Goal: Task Accomplishment & Management: Complete application form

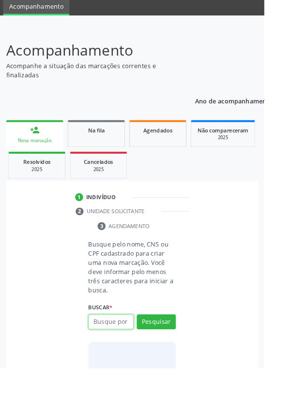
scroll to position [76, 0]
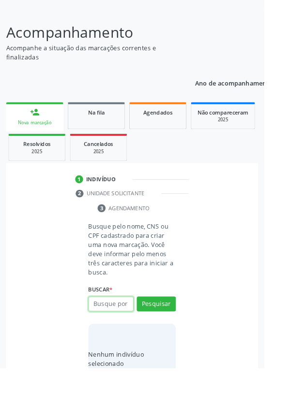
click at [125, 336] on input "text" at bounding box center [122, 335] width 50 height 16
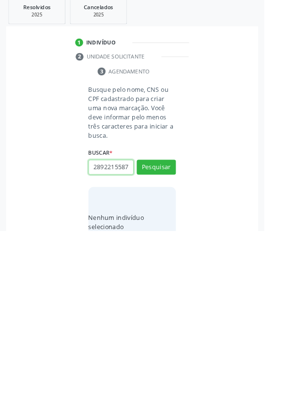
scroll to position [0, 2]
click at [169, 329] on button "Pesquisar" at bounding box center [171, 335] width 43 height 16
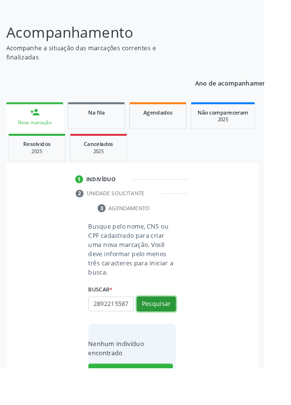
click at [174, 335] on button "Pesquisar" at bounding box center [171, 335] width 43 height 16
click at [138, 331] on input "28922155876" at bounding box center [122, 335] width 50 height 16
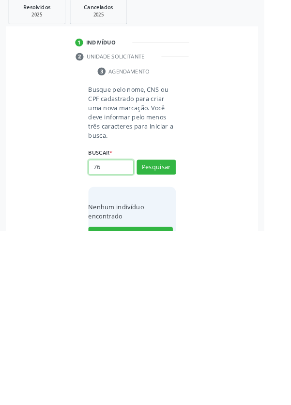
click at [121, 337] on input "76" at bounding box center [122, 335] width 50 height 16
type input "7"
click at [174, 334] on button "Pesquisar" at bounding box center [171, 335] width 43 height 16
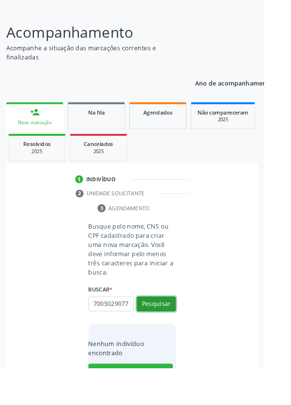
click at [173, 334] on button "Pesquisar" at bounding box center [171, 335] width 43 height 16
click at [172, 331] on button "Pesquisar" at bounding box center [171, 335] width 43 height 16
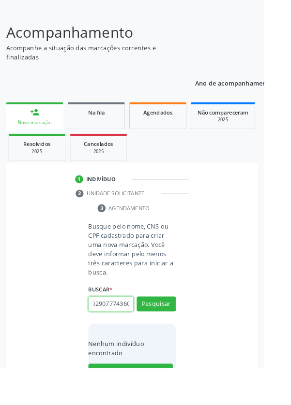
click at [146, 333] on input "700502907774360" at bounding box center [122, 335] width 50 height 16
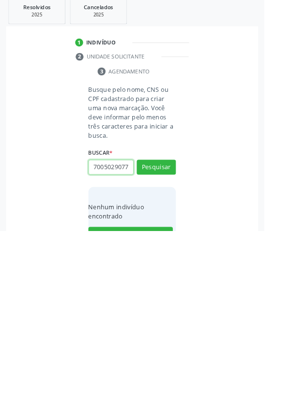
scroll to position [0, 0]
type input "70050"
click at [22, 344] on div "Busque pelo nome, CNS ou CPF cadastrado para criar uma nova marcação. Você deve…" at bounding box center [146, 339] width 264 height 190
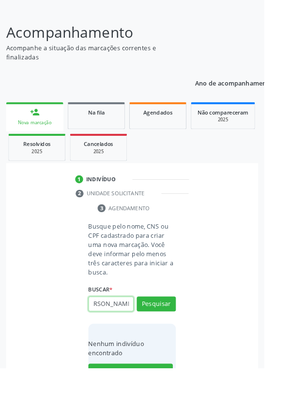
click at [142, 333] on input "Ednelia da Silva" at bounding box center [122, 335] width 50 height 16
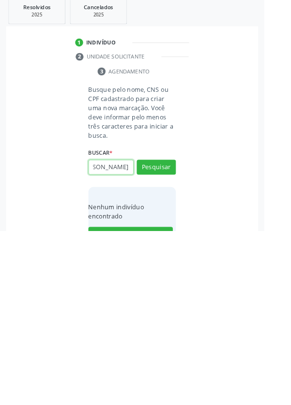
scroll to position [0, 34]
type input "[PERSON_NAME]"
click at [176, 332] on button "Pesquisar" at bounding box center [171, 335] width 43 height 16
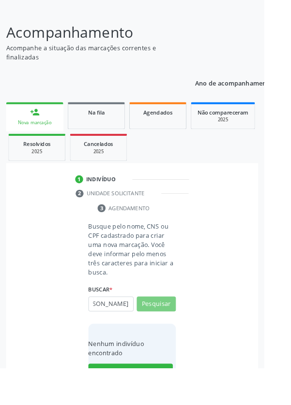
scroll to position [0, 0]
click at [173, 334] on button "Pesquisar" at bounding box center [171, 335] width 43 height 16
click at [29, 132] on div "Nova marcação" at bounding box center [38, 135] width 49 height 7
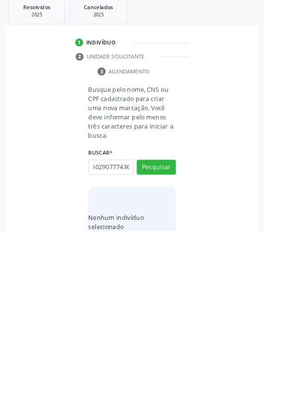
scroll to position [0, 17]
type input "700502907774360"
click at [173, 340] on button "Pesquisar" at bounding box center [171, 335] width 43 height 16
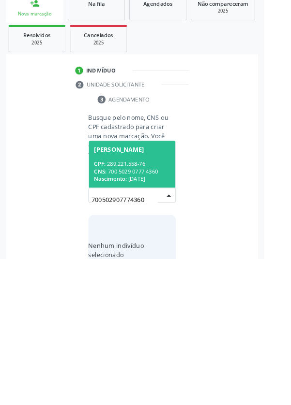
scroll to position [76, 0]
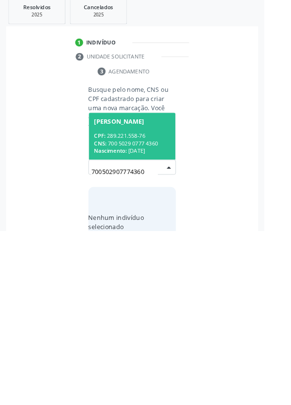
click at [132, 297] on div "CPF: 289.221.558-76" at bounding box center [145, 300] width 84 height 8
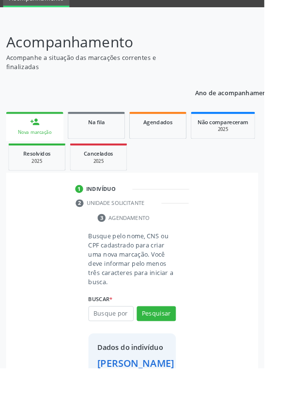
scroll to position [56, 0]
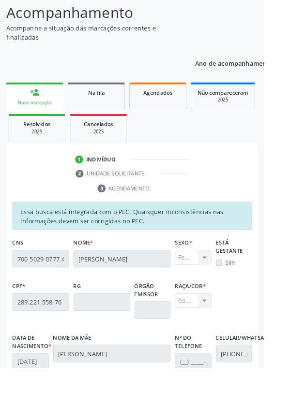
scroll to position [230, 0]
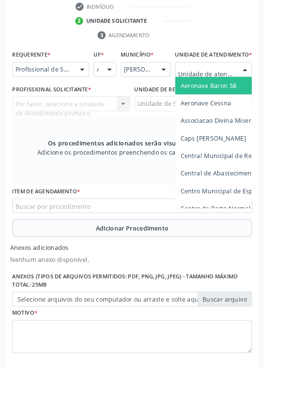
scroll to position [276, 0]
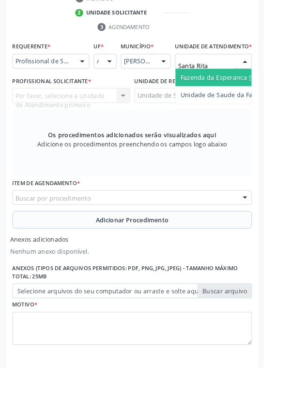
type input "Santa Rita"
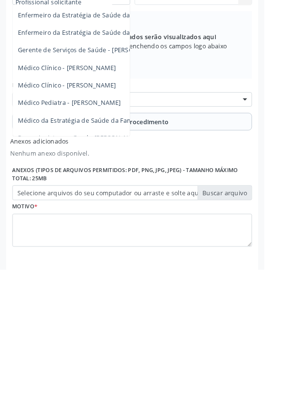
scroll to position [88, 0]
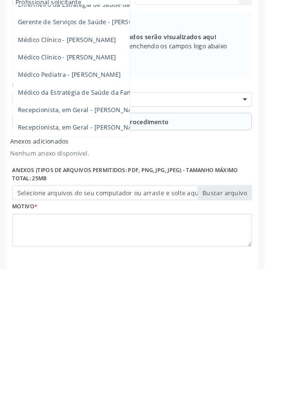
click at [112, 214] on span "Médico da Estratégia de Saúde da Família - [PERSON_NAME]" at bounding box center [118, 209] width 196 height 9
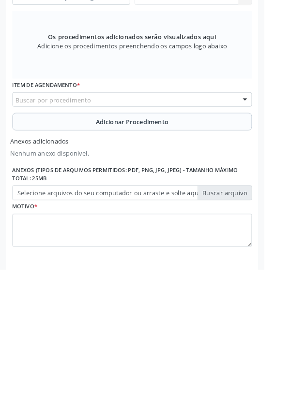
scroll to position [276, 0]
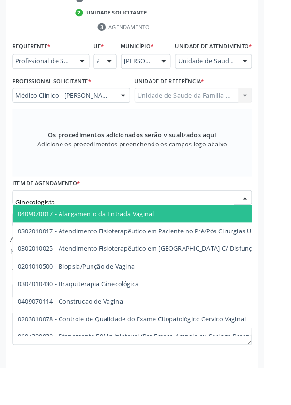
type input "Ginecologista"
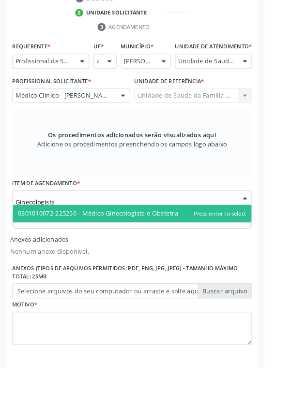
click at [180, 240] on span "0301010072-225250 - Médico Ginecologista e Obstetra" at bounding box center [108, 235] width 176 height 9
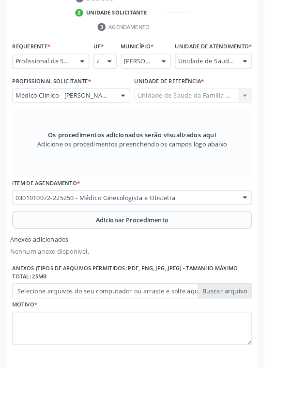
click at [51, 252] on button "Adicionar Procedimento" at bounding box center [146, 242] width 264 height 19
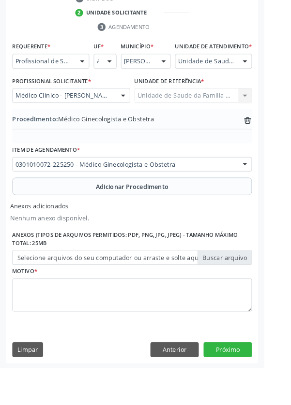
scroll to position [244, 0]
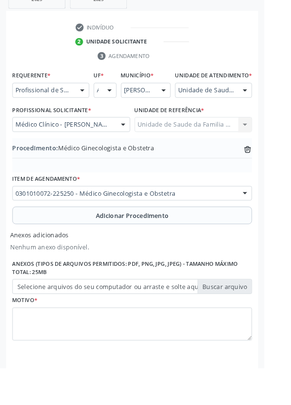
click at [59, 324] on label "Selecione arquivos do seu computador ou arraste e solte aqui" at bounding box center [146, 316] width 264 height 16
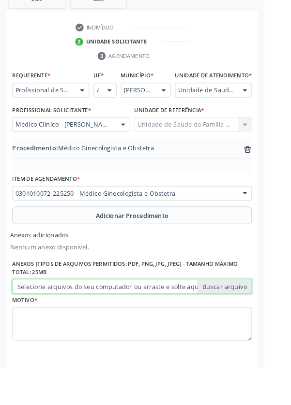
click at [59, 324] on input "Selecione arquivos do seu computador ou arraste e solte aqui" at bounding box center [146, 316] width 264 height 16
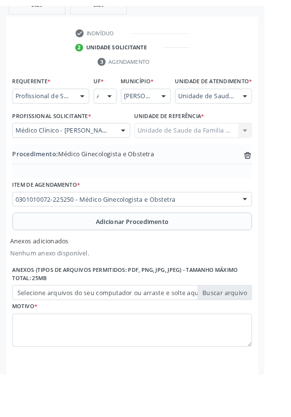
scroll to position [231, 0]
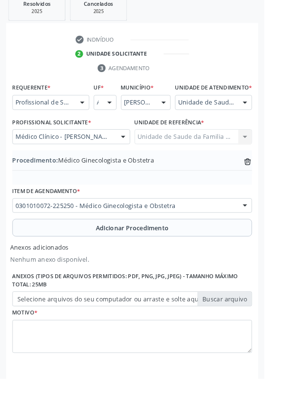
type input "C:\fakepath\17604401936307096112771703481112.jpg"
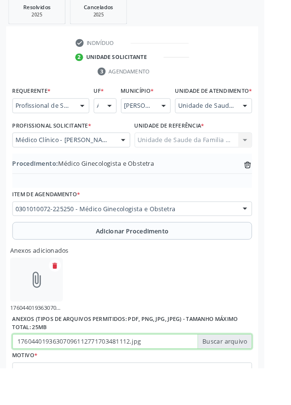
scroll to position [236, 0]
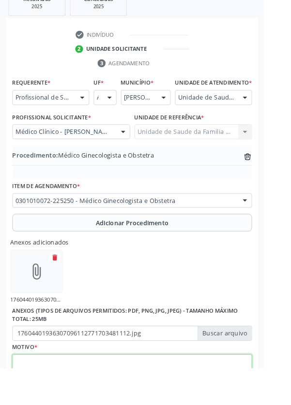
click at [116, 405] on textarea at bounding box center [146, 408] width 264 height 37
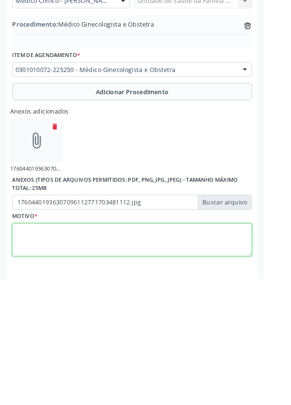
scroll to position [287, 0]
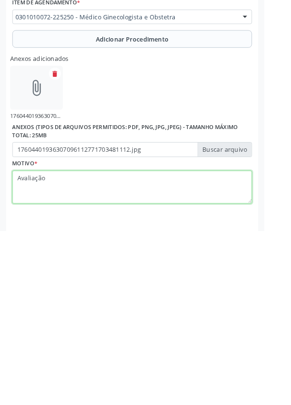
type textarea "Avaliação"
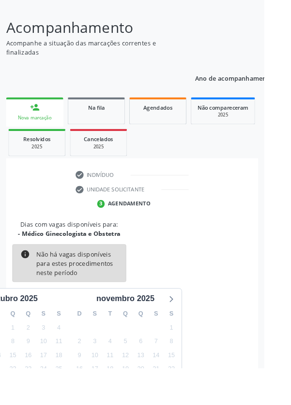
scroll to position [80, 0]
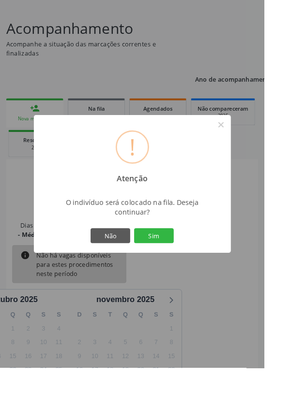
click at [182, 268] on button "Sim" at bounding box center [169, 259] width 44 height 16
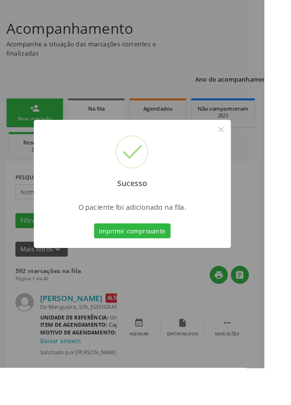
scroll to position [0, 0]
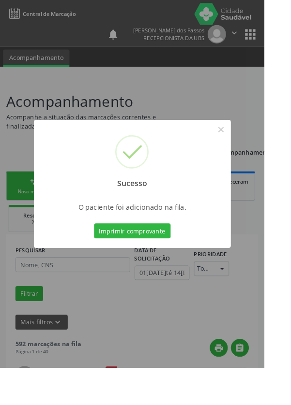
click at [155, 263] on button "Imprimir comprovante" at bounding box center [145, 254] width 84 height 16
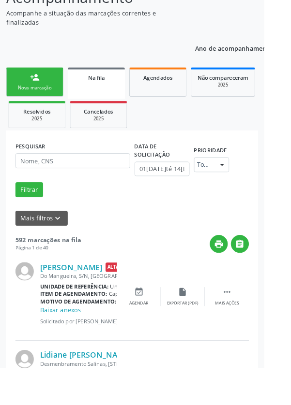
scroll to position [106, 0]
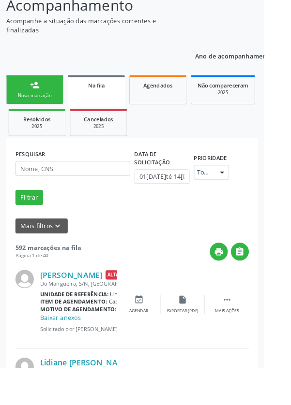
click at [26, 102] on div "Nova marcação" at bounding box center [38, 105] width 48 height 7
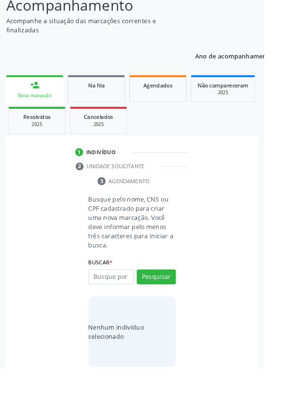
scroll to position [76, 0]
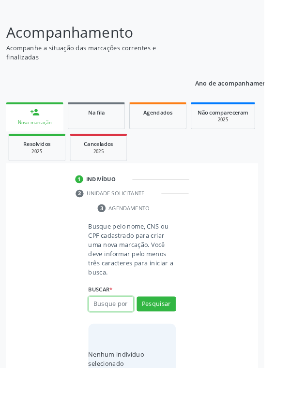
click at [121, 335] on input "text" at bounding box center [122, 335] width 50 height 16
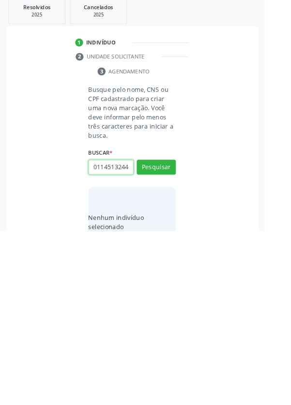
scroll to position [0, 2]
type input "01145132448"
click at [176, 334] on button "Pesquisar" at bounding box center [171, 335] width 43 height 16
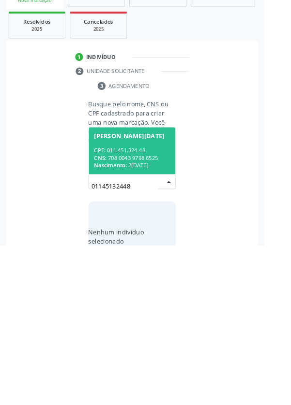
scroll to position [76, 0]
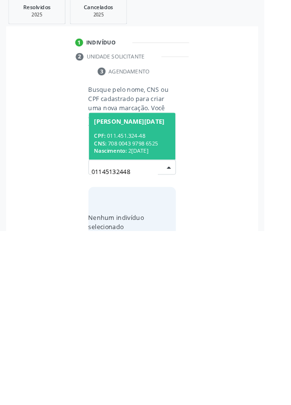
click at [138, 305] on div "CNS: 708 0043 9798 6525" at bounding box center [145, 309] width 84 height 8
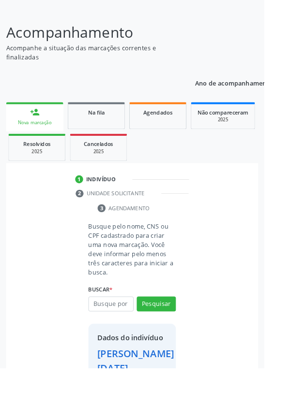
scroll to position [72, 0]
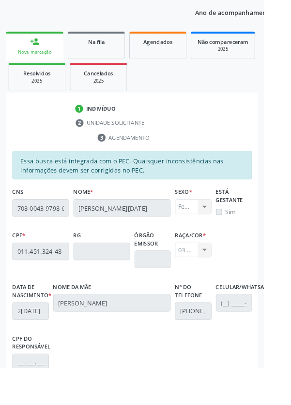
scroll to position [230, 0]
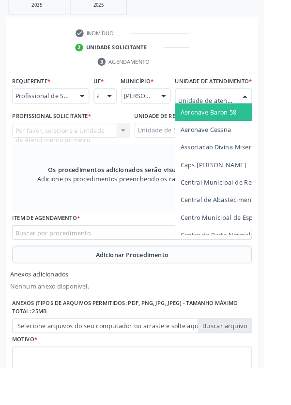
scroll to position [275, 0]
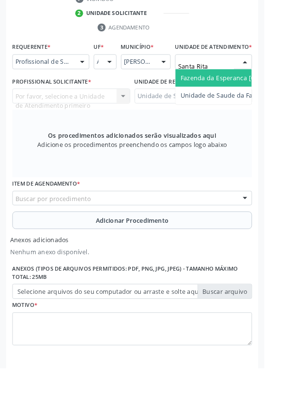
type input "Santa Rita"
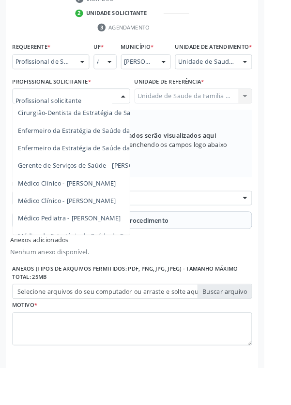
scroll to position [29, 0]
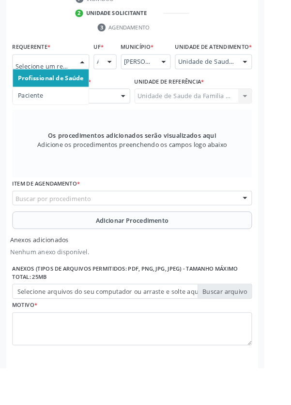
click at [31, 105] on span "Paciente" at bounding box center [34, 105] width 28 height 9
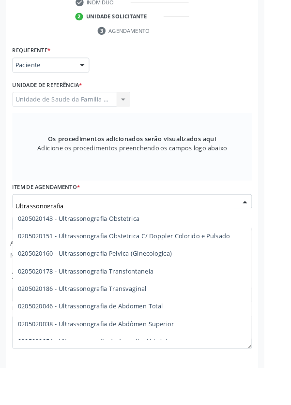
scroll to position [130, 0]
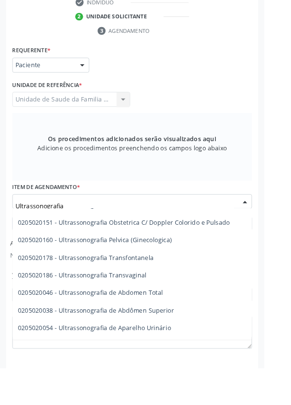
click at [148, 304] on span "0205020186 - Ultrassonografia Transvaginal" at bounding box center [91, 302] width 142 height 9
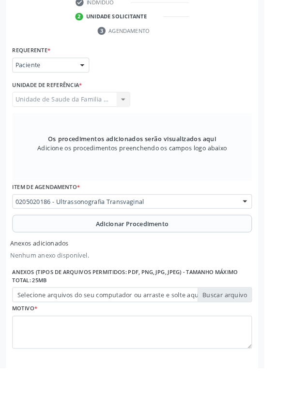
click at [132, 305] on span "0307020010 - Acesso A Polpa Dentaria e Medicacao (Por Dente)" at bounding box center [122, 302] width 204 height 9
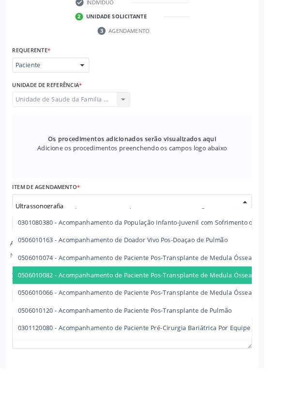
type input "Ultrassonografia"
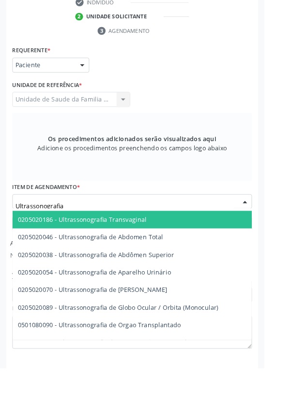
scroll to position [194, 0]
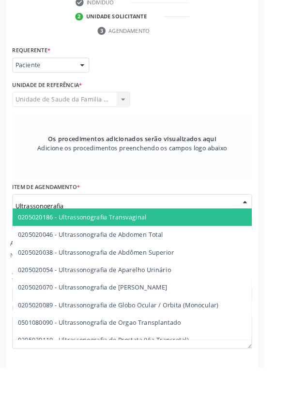
click at [190, 241] on span "0205020186 - Ultrassonografia Transvaginal" at bounding box center [230, 238] width 433 height 19
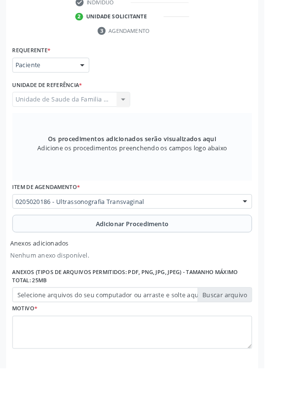
click at [44, 324] on label "Selecione arquivos do seu computador ou arraste e solte aqui" at bounding box center [146, 324] width 264 height 16
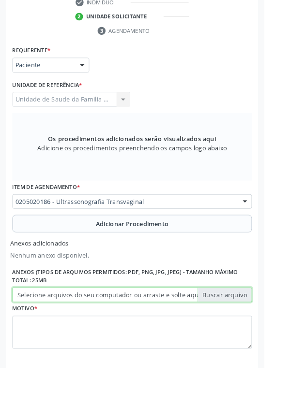
click at [44, 324] on input "Selecione arquivos do seu computador ou arraste e solte aqui" at bounding box center [146, 324] width 264 height 16
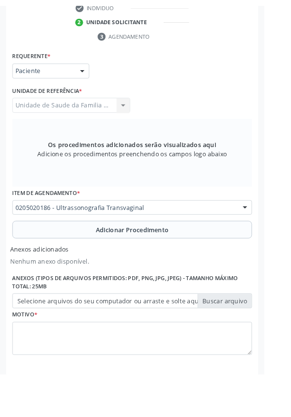
scroll to position [259, 0]
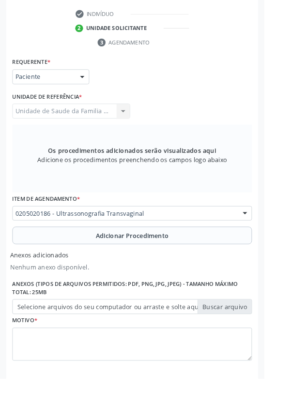
type input "C:\fakepath\17604407750144893519674158208016.jpg"
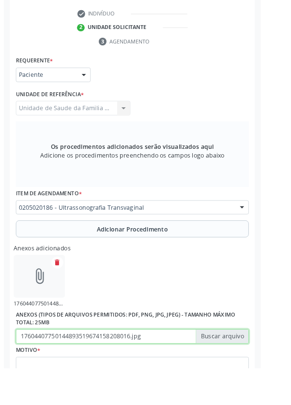
scroll to position [272, 0]
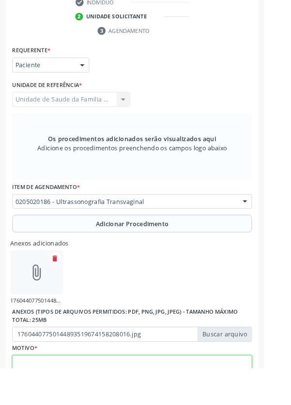
click at [50, 405] on textarea at bounding box center [146, 409] width 264 height 37
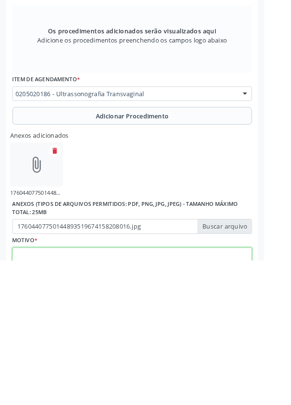
scroll to position [315, 0]
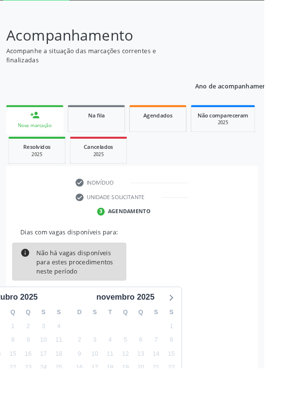
scroll to position [70, 0]
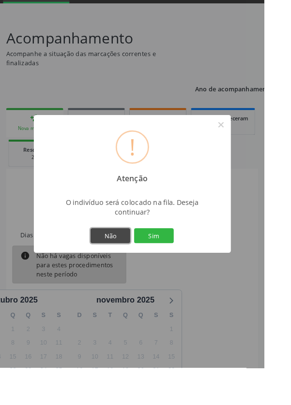
click at [132, 268] on button "Não" at bounding box center [122, 259] width 44 height 16
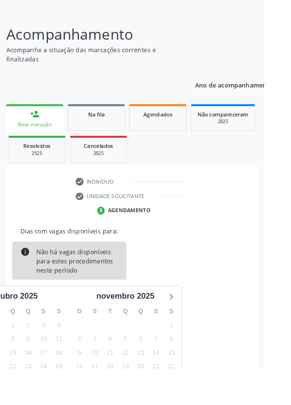
scroll to position [90, 0]
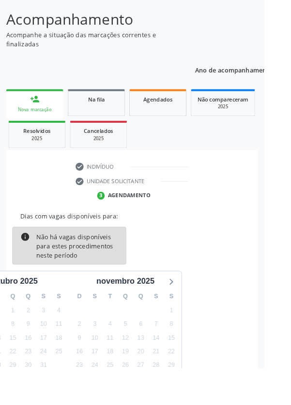
click at [33, 114] on div "person_add" at bounding box center [38, 109] width 11 height 11
click at [31, 118] on div "Nova marcação" at bounding box center [38, 120] width 49 height 7
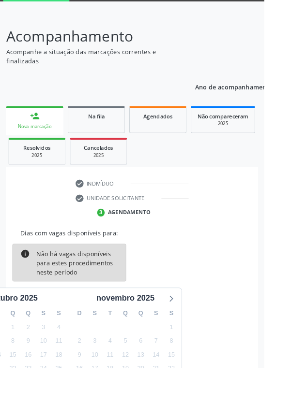
scroll to position [70, 0]
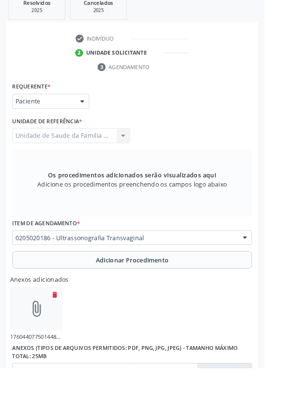
scroll to position [264, 0]
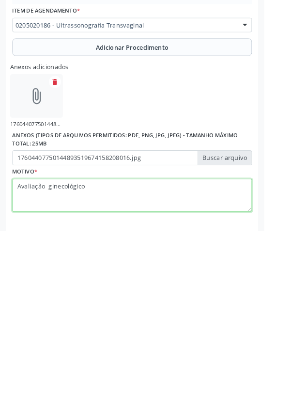
scroll to position [315, 0]
click at [109, 353] on textarea "Avaliação ginecológico" at bounding box center [146, 366] width 264 height 37
type textarea "Avaliação ginecológico Obs marcar pélvica + endo.vaginal"
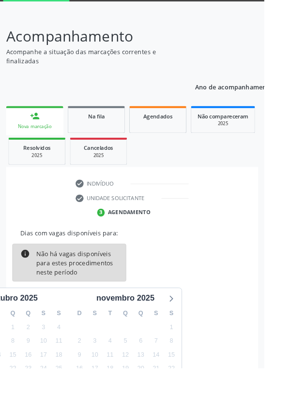
scroll to position [70, 0]
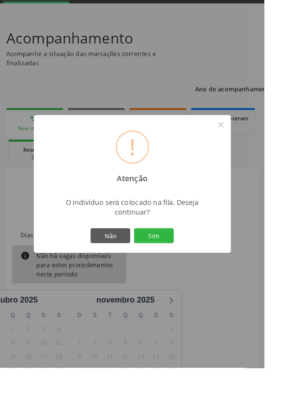
click at [183, 268] on button "Sim" at bounding box center [169, 259] width 44 height 16
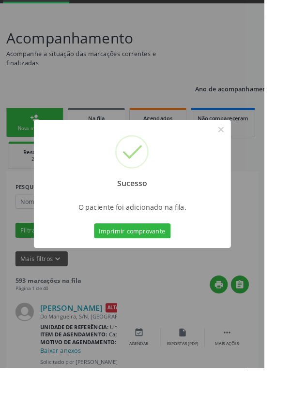
scroll to position [0, 0]
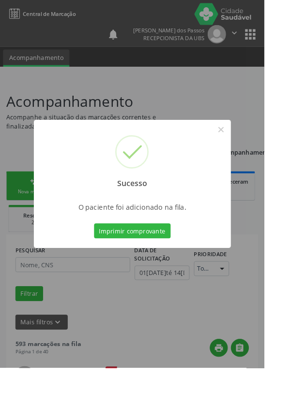
click at [162, 263] on button "Imprimir comprovante" at bounding box center [145, 254] width 84 height 16
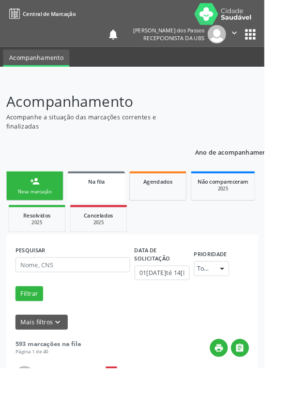
click at [30, 204] on link "person_add Nova marcação" at bounding box center [38, 205] width 63 height 32
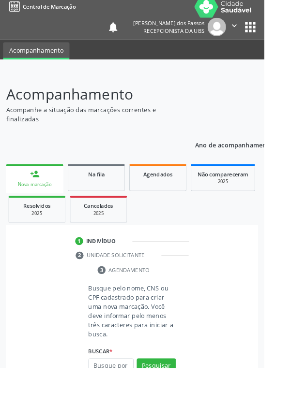
scroll to position [25, 0]
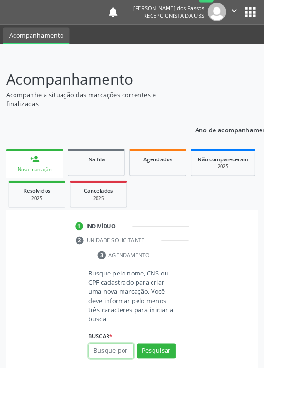
click at [123, 386] on input "text" at bounding box center [122, 386] width 50 height 16
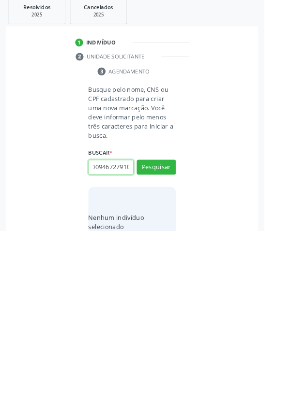
scroll to position [0, 17]
type input "700009467279108"
click at [174, 333] on button "Pesquisar" at bounding box center [171, 335] width 43 height 16
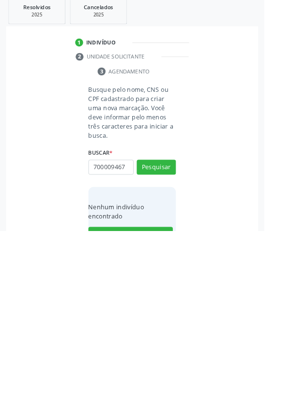
scroll to position [0, 0]
type input "70000"
type input "15051139469"
click at [166, 337] on button "Pesquisar" at bounding box center [171, 335] width 43 height 16
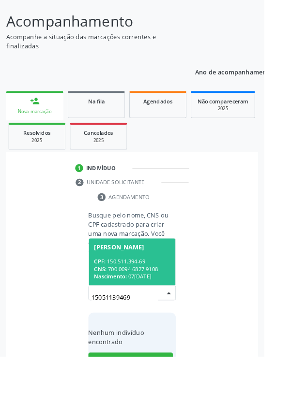
scroll to position [76, 0]
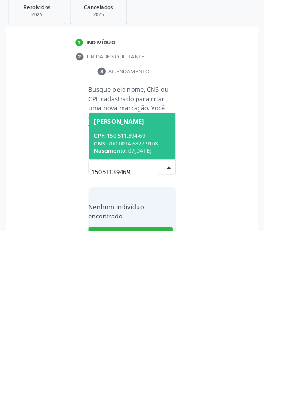
click at [133, 305] on div "CNS: 700 0094 6827 9108" at bounding box center [145, 309] width 84 height 8
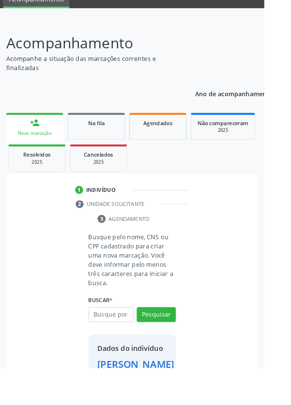
scroll to position [56, 0]
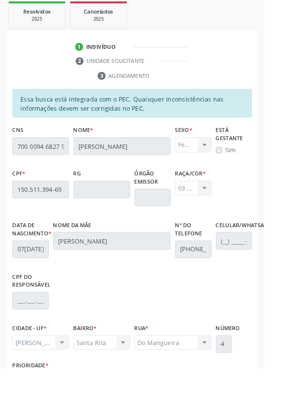
scroll to position [230, 0]
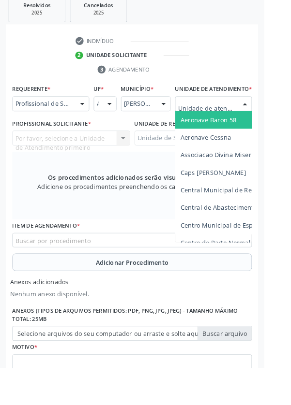
scroll to position [276, 0]
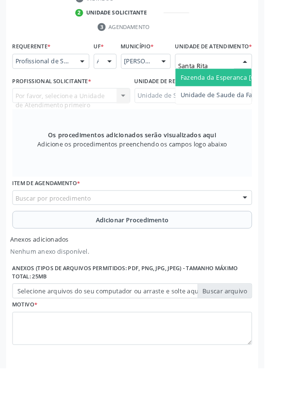
type input "Santa Rita"
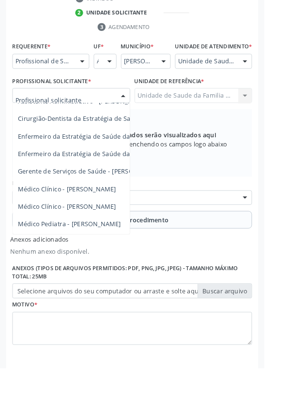
scroll to position [0, 0]
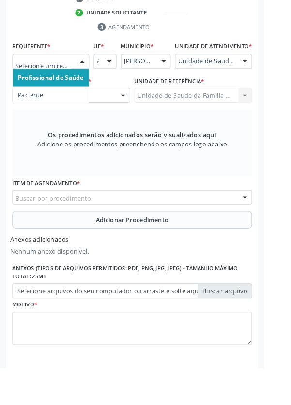
click at [34, 106] on span "Paciente" at bounding box center [34, 104] width 28 height 9
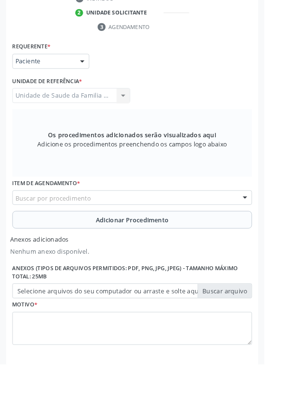
scroll to position [272, 0]
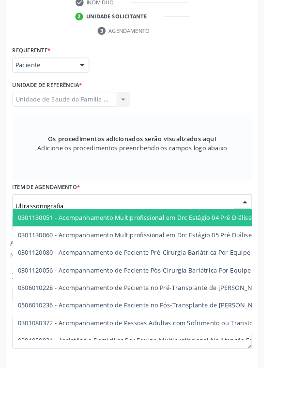
type input "Ultrassonografia"
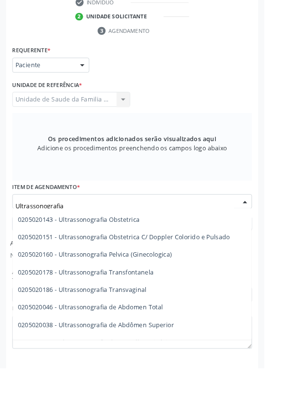
scroll to position [121, 0]
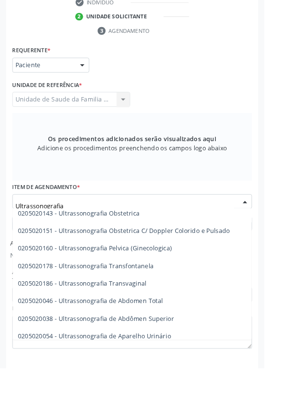
click at [157, 312] on span "0205020186 - Ultrassonografia Transvaginal" at bounding box center [91, 311] width 142 height 9
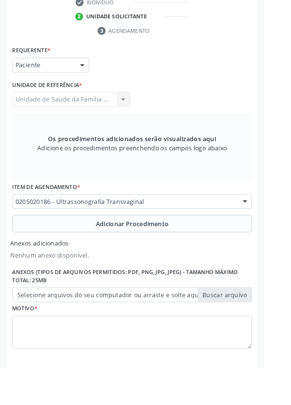
click at [74, 247] on button "Adicionar Procedimento" at bounding box center [146, 245] width 264 height 19
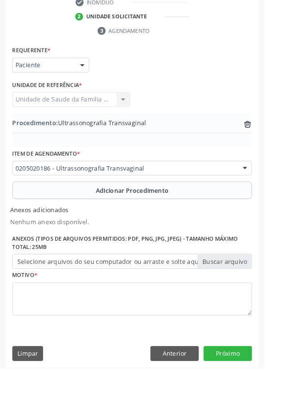
scroll to position [235, 0]
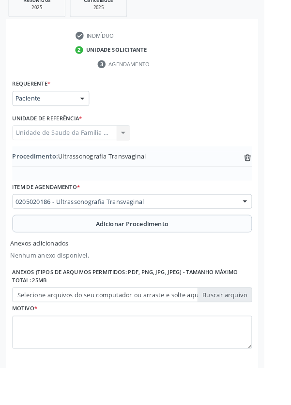
click at [61, 327] on label "Selecione arquivos do seu computador ou arraste e solte aqui" at bounding box center [146, 324] width 264 height 16
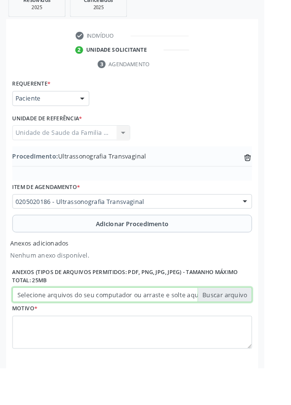
click at [61, 327] on input "Selecione arquivos do seu computador ou arraste e solte aqui" at bounding box center [146, 324] width 264 height 16
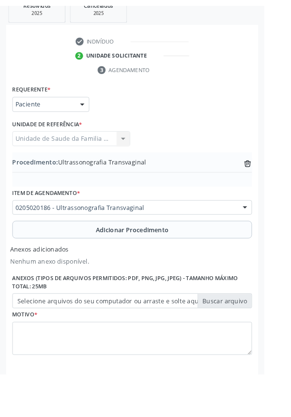
scroll to position [221, 0]
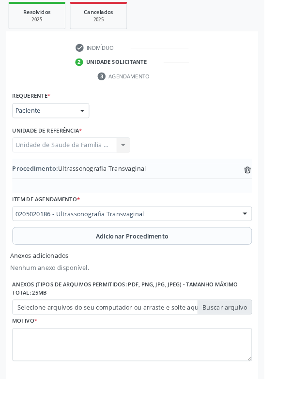
type input "C:\fakepath\17604414333676155459450600076887.jpg"
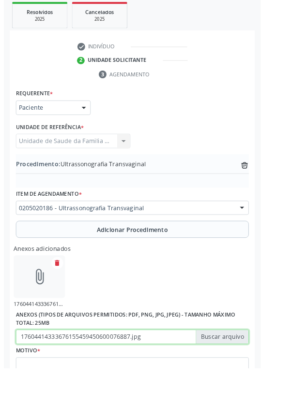
scroll to position [235, 0]
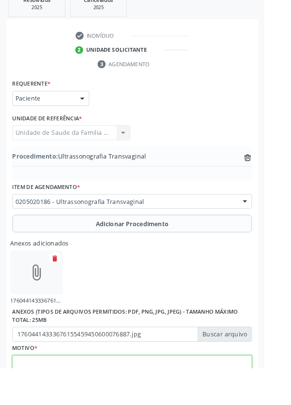
click at [44, 405] on textarea at bounding box center [146, 409] width 264 height 37
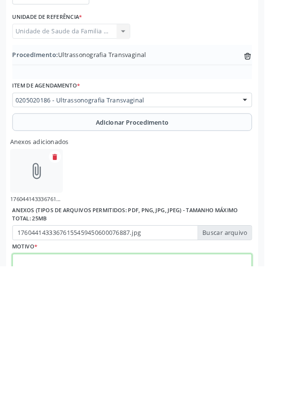
scroll to position [279, 0]
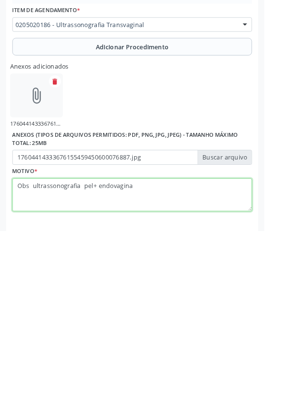
click at [124, 351] on textarea "Obs ultrassonografia pel+ endovagina" at bounding box center [146, 366] width 264 height 37
click at [129, 352] on textarea "Obs ultrassonografia pel+ endovagina" at bounding box center [146, 366] width 264 height 37
click at [144, 355] on textarea "Obs ultrassonografia pel+ endo vagina" at bounding box center [146, 366] width 264 height 37
click at [157, 355] on textarea "Obs ultrassonografia pel+ endo vagina" at bounding box center [146, 366] width 264 height 37
type textarea "Obs ultrassonografia pel+ endo vaginal Avaliação ginecológico"
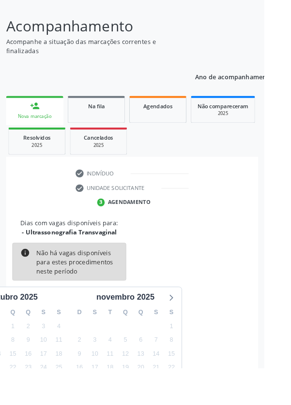
scroll to position [80, 0]
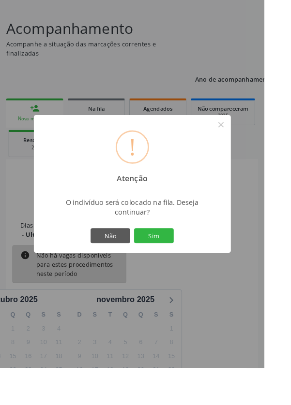
click at [182, 268] on button "Sim" at bounding box center [169, 259] width 44 height 16
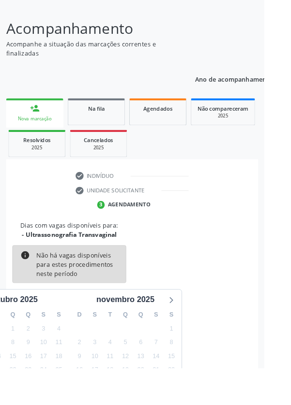
scroll to position [0, 0]
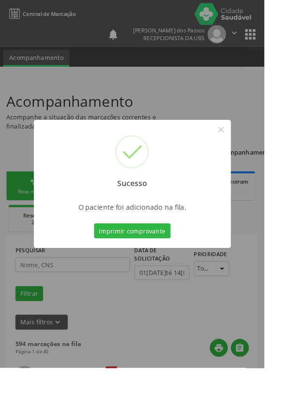
click at [141, 263] on button "Imprimir comprovante" at bounding box center [145, 254] width 84 height 16
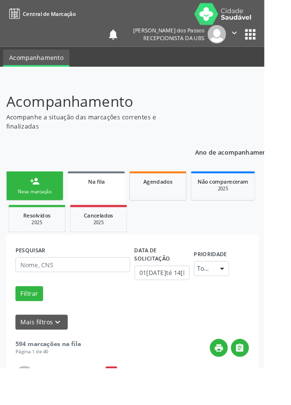
click at [24, 206] on link "person_add Nova marcação" at bounding box center [38, 205] width 63 height 32
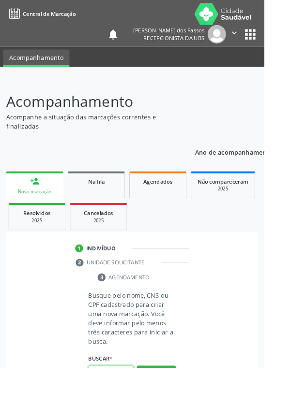
click at [125, 405] on input "text" at bounding box center [122, 411] width 50 height 16
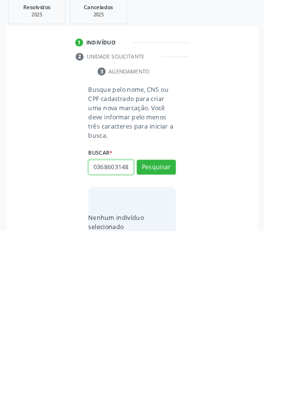
scroll to position [0, 2]
type input "03686031485"
click at [172, 331] on button "Pesquisar" at bounding box center [171, 335] width 43 height 16
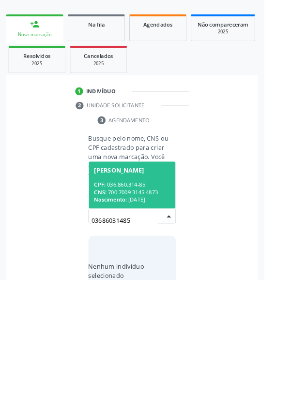
scroll to position [76, 0]
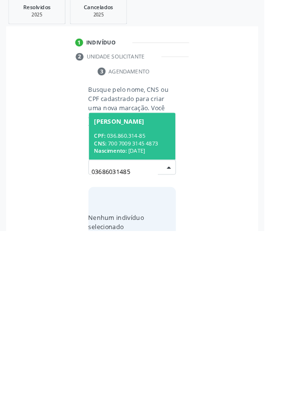
click at [135, 305] on div "CNS: 700 7009 3145 4873" at bounding box center [145, 309] width 84 height 8
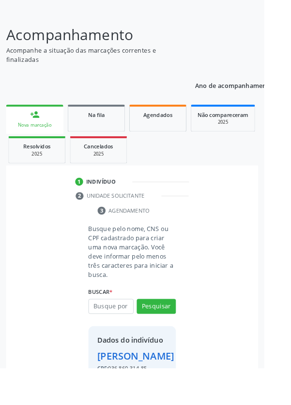
scroll to position [72, 0]
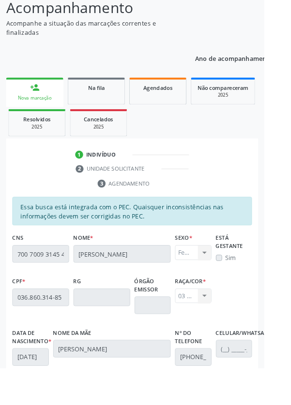
scroll to position [230, 0]
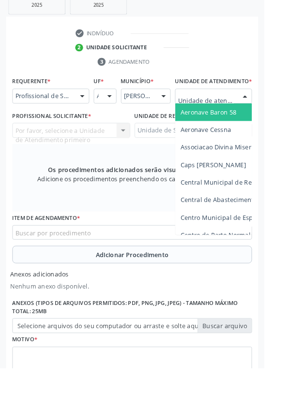
scroll to position [276, 0]
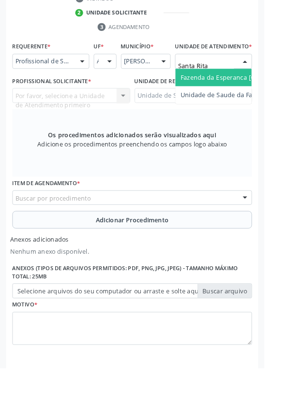
type input "Santa Rita"
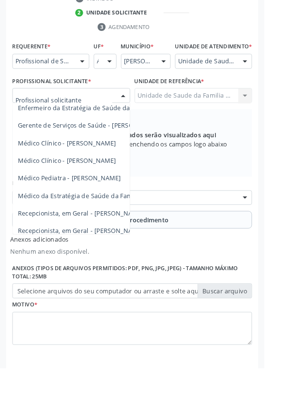
scroll to position [88, 0]
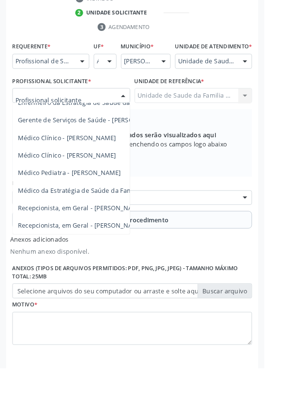
click at [88, 214] on span "Médico da Estratégia de Saúde da Família - [PERSON_NAME]" at bounding box center [118, 209] width 196 height 9
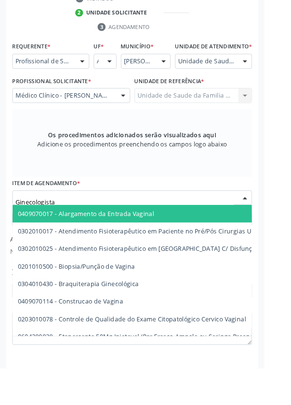
type input "Ginecologista"
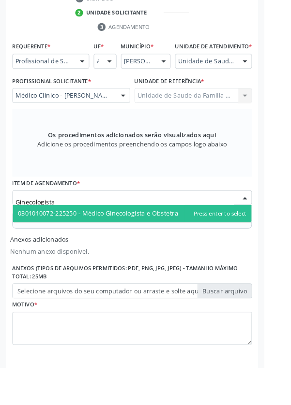
click at [178, 240] on span "0301010072-225250 - Médico Ginecologista e Obstetra" at bounding box center [108, 235] width 176 height 9
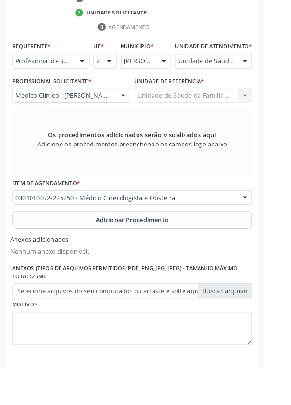
click at [77, 250] on button "Adicionar Procedimento" at bounding box center [146, 242] width 264 height 19
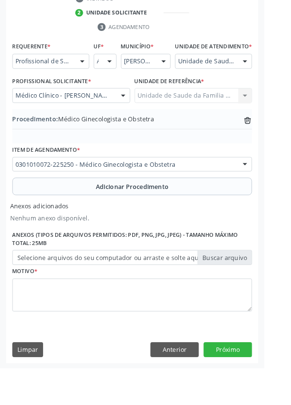
scroll to position [244, 0]
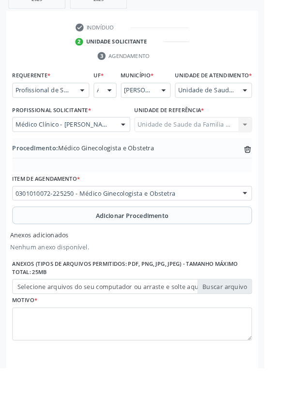
click at [67, 324] on label "Selecione arquivos do seu computador ou arraste e solte aqui" at bounding box center [146, 316] width 264 height 16
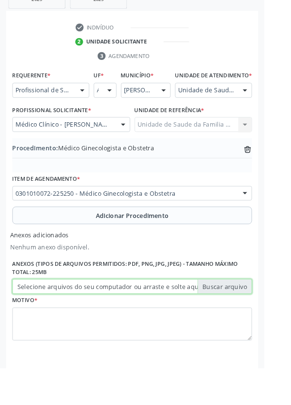
click at [67, 324] on input "Selecione arquivos do seu computador ou arraste e solte aqui" at bounding box center [146, 316] width 264 height 16
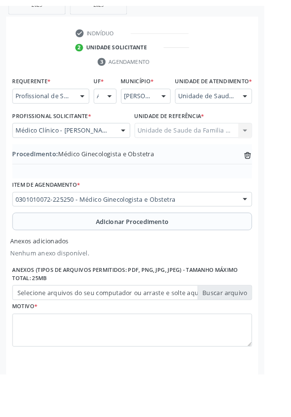
scroll to position [231, 0]
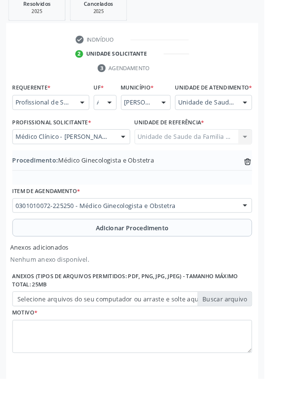
type input "C:\fakepath\1760441804412888057220323553525.jpg"
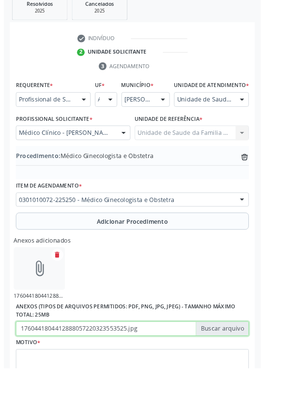
scroll to position [244, 0]
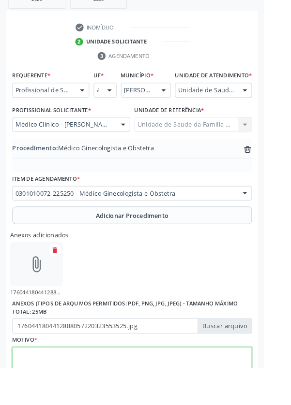
click at [57, 405] on textarea at bounding box center [146, 400] width 264 height 37
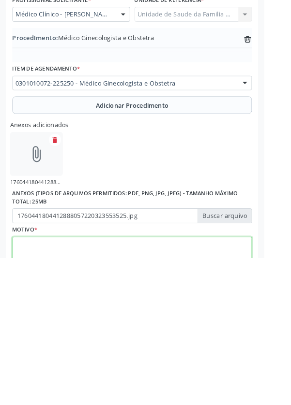
scroll to position [287, 0]
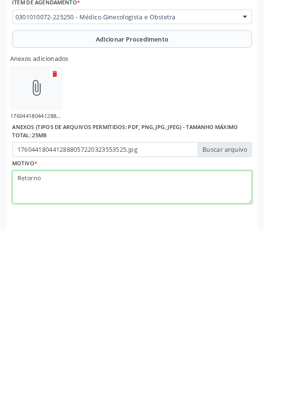
type textarea "Retorno"
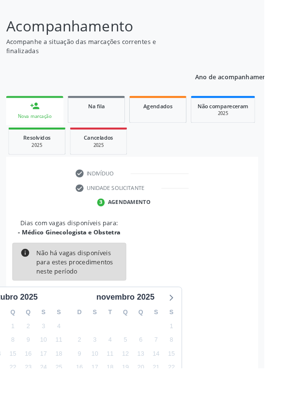
scroll to position [80, 0]
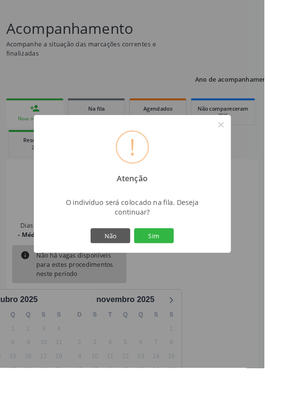
click at [184, 268] on button "Sim" at bounding box center [169, 259] width 44 height 16
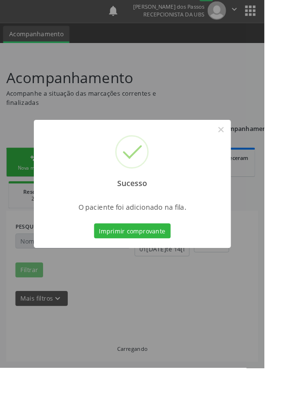
scroll to position [0, 0]
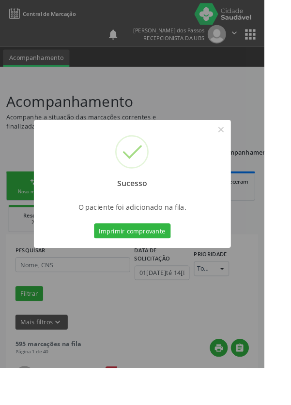
click at [143, 263] on button "Imprimir comprovante" at bounding box center [145, 254] width 84 height 16
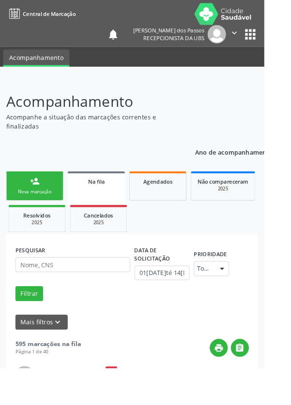
click at [27, 207] on link "person_add Nova marcação" at bounding box center [38, 205] width 63 height 32
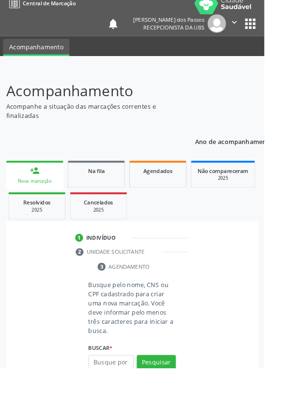
scroll to position [25, 0]
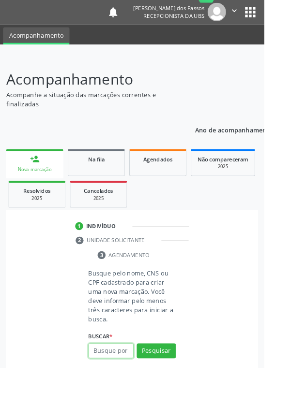
click at [127, 386] on input "text" at bounding box center [122, 386] width 50 height 16
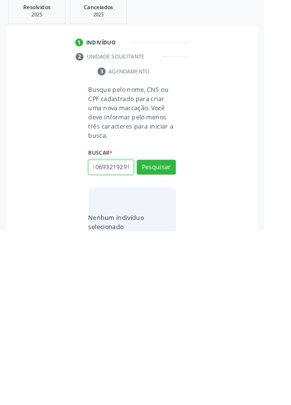
scroll to position [0, 17]
type input "700106932192911"
click at [174, 330] on button "Pesquisar" at bounding box center [171, 335] width 43 height 16
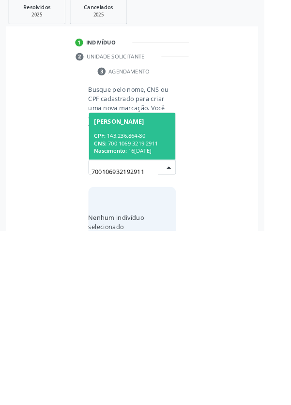
click at [137, 297] on div "CPF: 143.236.864-80" at bounding box center [145, 300] width 84 height 8
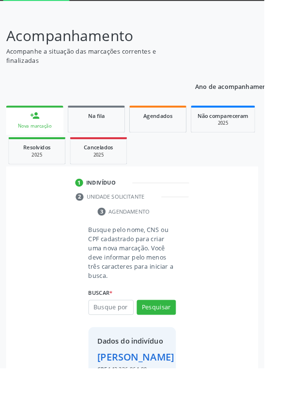
scroll to position [56, 0]
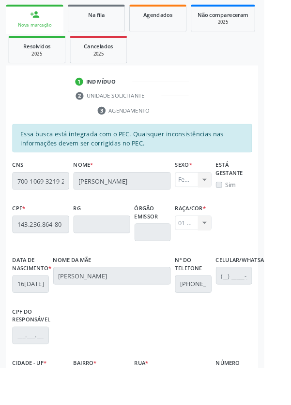
scroll to position [230, 0]
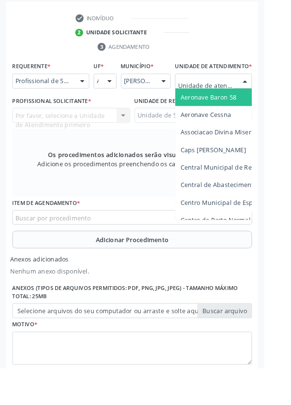
scroll to position [276, 0]
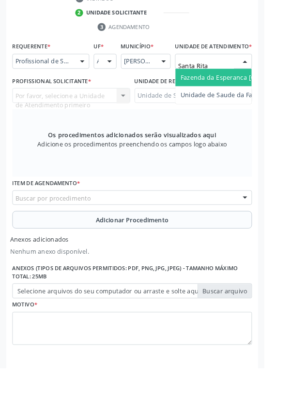
type input "Santa Rita"
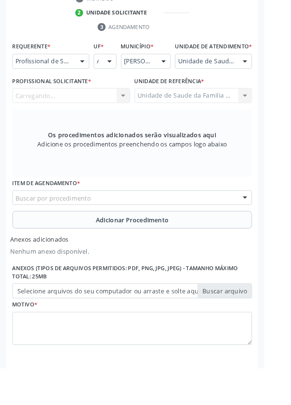
click at [58, 114] on div "Carregando..." at bounding box center [79, 105] width 130 height 16
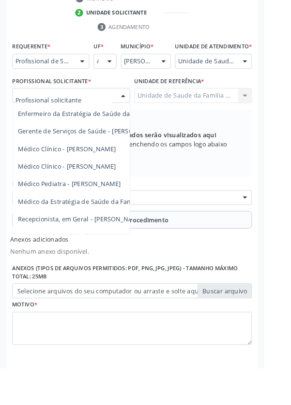
scroll to position [88, 0]
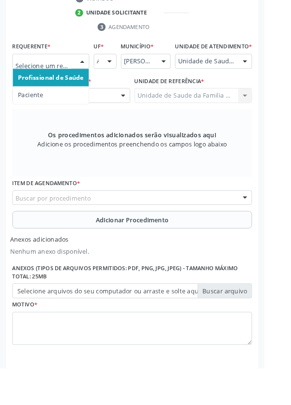
click at [33, 105] on span "Paciente" at bounding box center [34, 104] width 28 height 9
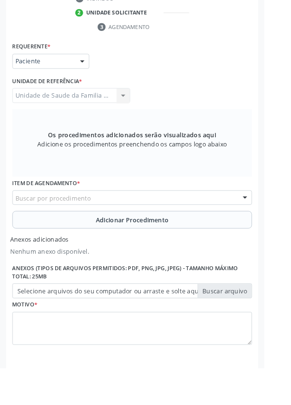
scroll to position [272, 0]
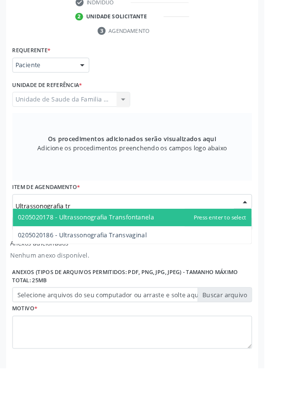
type input "Ultrassonografia tra"
click at [153, 260] on span "0205020186 - Ultrassonografia Transvaginal" at bounding box center [91, 258] width 142 height 9
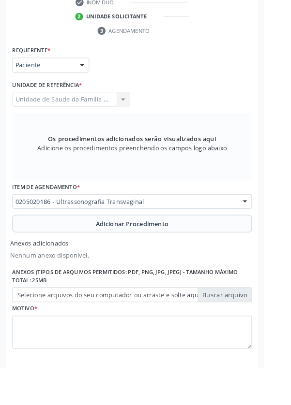
click at [70, 246] on button "Adicionar Procedimento" at bounding box center [146, 245] width 264 height 19
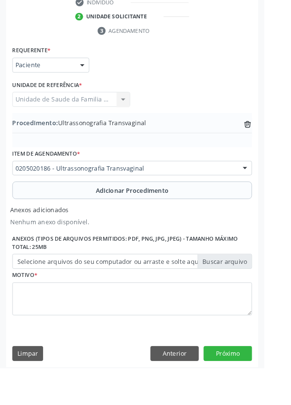
scroll to position [235, 0]
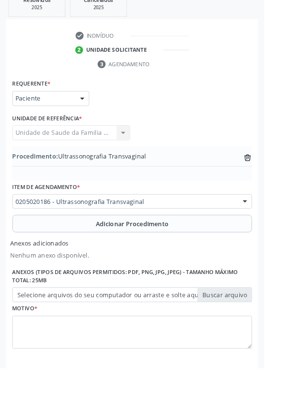
click at [63, 327] on label "Selecione arquivos do seu computador ou arraste e solte aqui" at bounding box center [146, 324] width 264 height 16
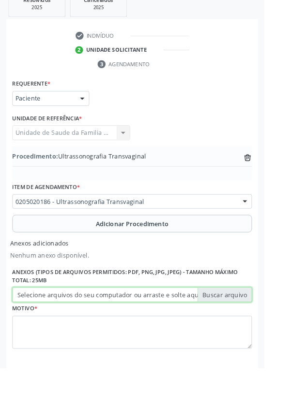
click at [63, 327] on input "Selecione arquivos do seu computador ou arraste e solte aqui" at bounding box center [146, 324] width 264 height 16
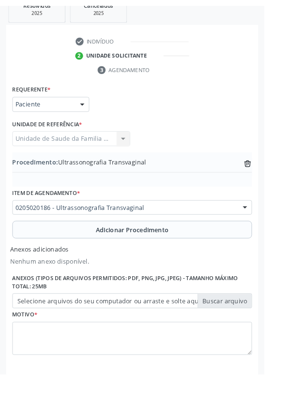
scroll to position [221, 0]
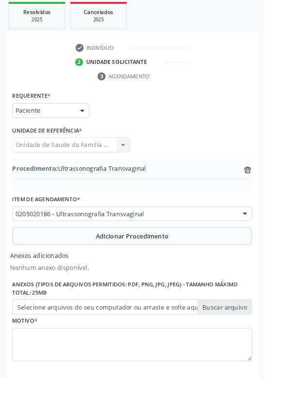
type input "C:\fakepath\17604430323863377391922881091679.jpg"
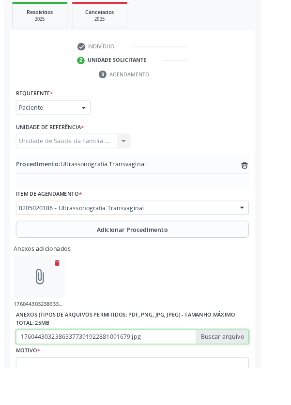
scroll to position [235, 0]
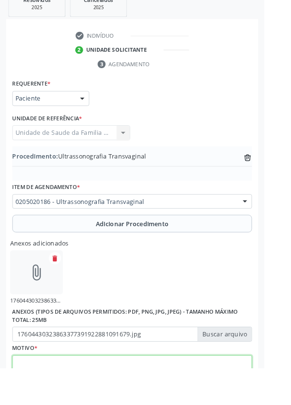
click at [60, 405] on textarea at bounding box center [146, 409] width 264 height 37
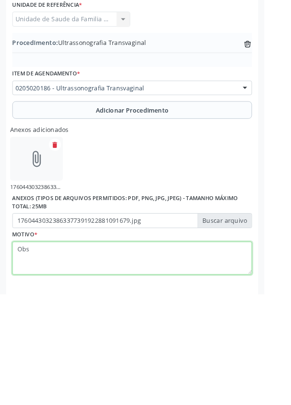
scroll to position [279, 0]
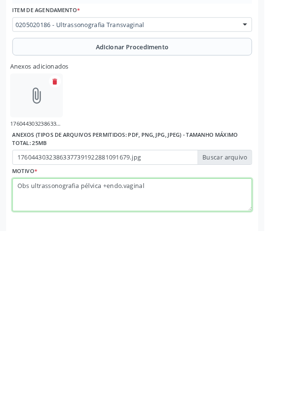
type textarea "Obs ultrassonografia pélvica +endo.vaginal"
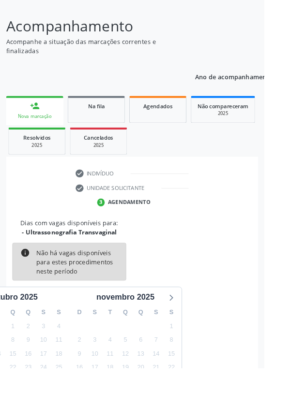
scroll to position [80, 0]
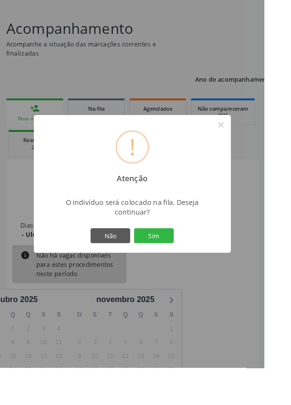
click at [177, 268] on button "Sim" at bounding box center [169, 259] width 44 height 16
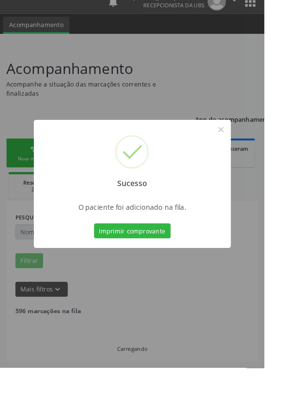
scroll to position [0, 0]
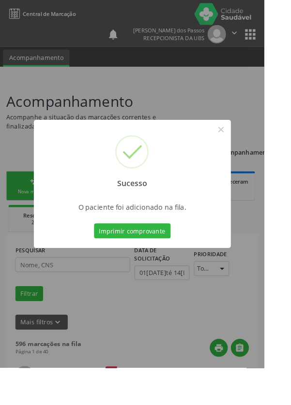
click at [142, 263] on button "Imprimir comprovante" at bounding box center [145, 254] width 84 height 16
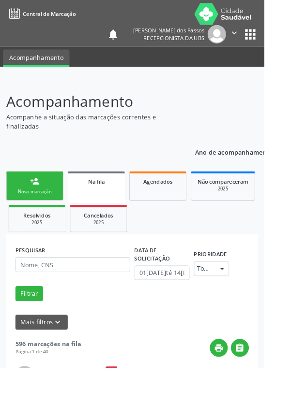
click at [28, 209] on div "Nova marcação" at bounding box center [38, 210] width 48 height 7
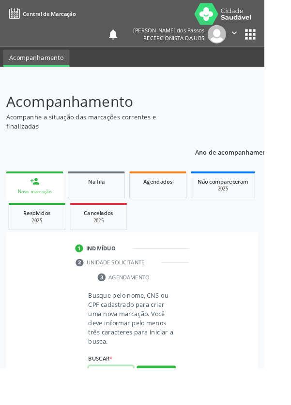
click at [121, 405] on input "text" at bounding box center [122, 411] width 50 height 16
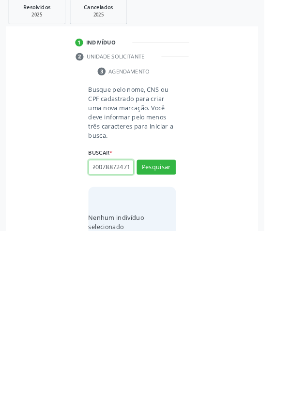
scroll to position [0, 17]
type input "708900788724716"
click at [172, 332] on button "Pesquisar" at bounding box center [171, 335] width 43 height 16
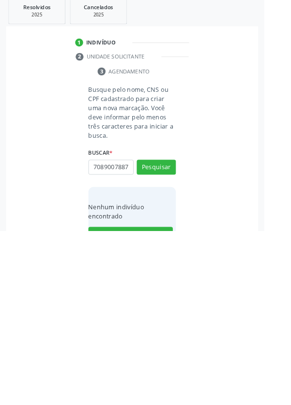
scroll to position [0, 0]
type input "7"
type input "86139827434"
click at [171, 337] on button "Pesquisar" at bounding box center [171, 335] width 43 height 16
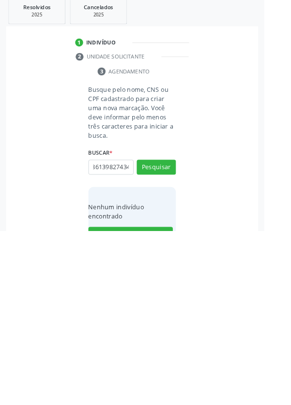
type input "86139827434"
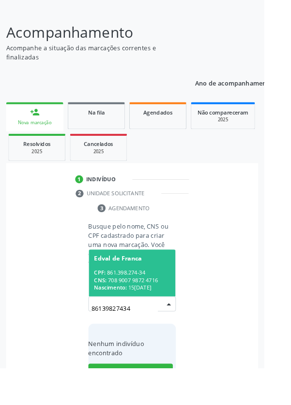
scroll to position [76, 0]
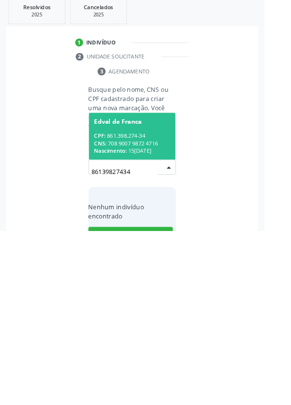
click at [138, 299] on div "CPF: 861.398.274-34" at bounding box center [145, 300] width 84 height 8
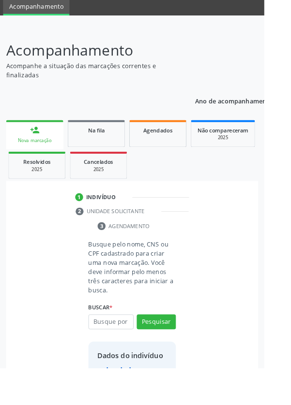
scroll to position [56, 0]
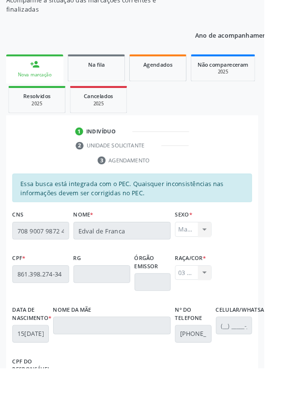
scroll to position [230, 0]
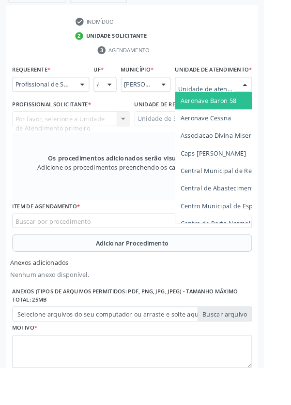
scroll to position [276, 0]
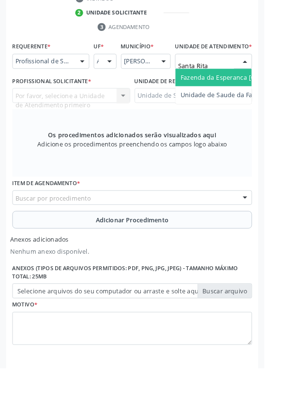
type input "Santa Rita"
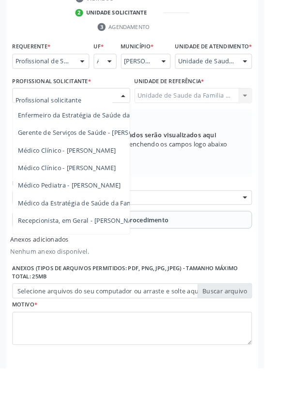
scroll to position [88, 0]
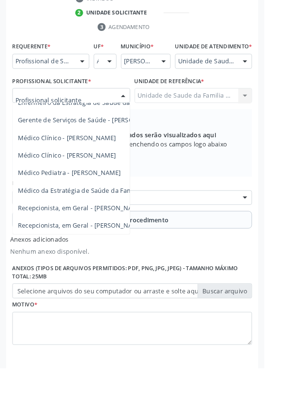
click at [86, 214] on span "Médico da Estratégia de Saúde da Família - [PERSON_NAME]" at bounding box center [118, 209] width 196 height 9
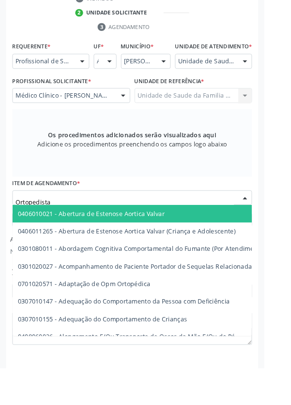
type input "Ortopedista"
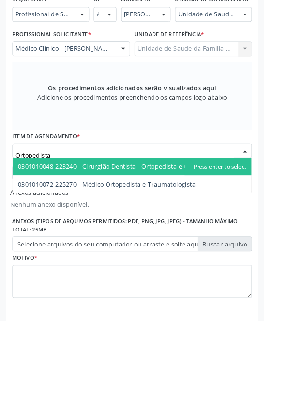
scroll to position [276, 0]
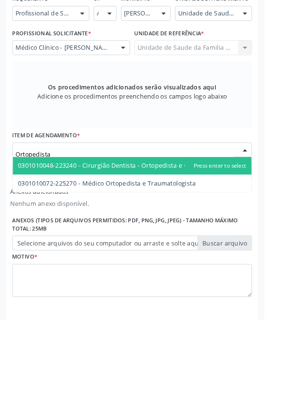
click at [217, 264] on span "0301010072-225270 - Médico Ortopedista e Traumatologista" at bounding box center [145, 254] width 263 height 19
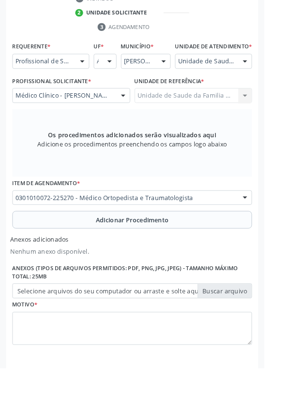
click at [65, 252] on button "Adicionar Procedimento" at bounding box center [146, 242] width 264 height 19
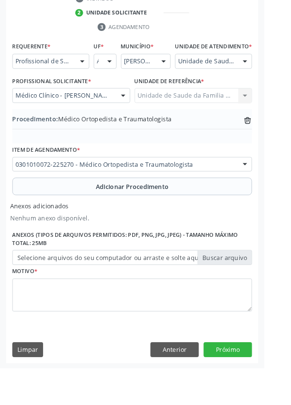
scroll to position [244, 0]
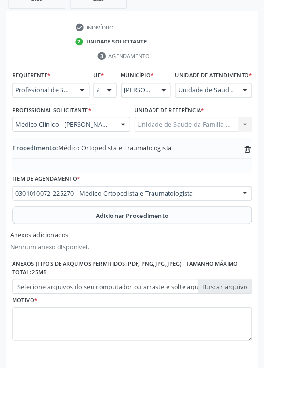
click at [59, 324] on label "Selecione arquivos do seu computador ou arraste e solte aqui" at bounding box center [146, 316] width 264 height 16
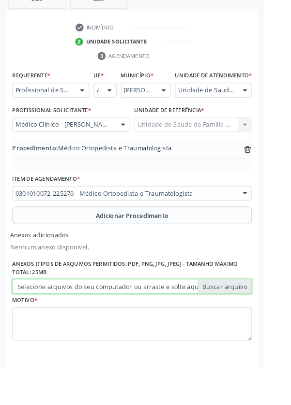
click at [59, 324] on input "Selecione arquivos do seu computador ou arraste e solte aqui" at bounding box center [146, 316] width 264 height 16
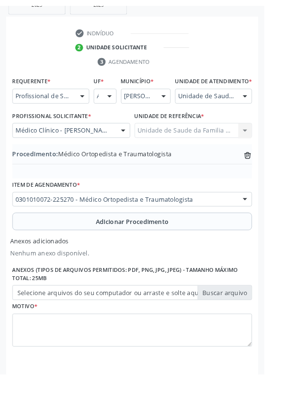
scroll to position [231, 0]
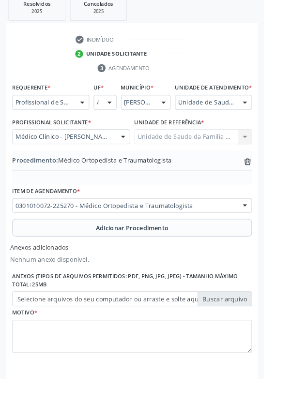
type input "C:\fakepath\17604435786011671053059789503643.jpg"
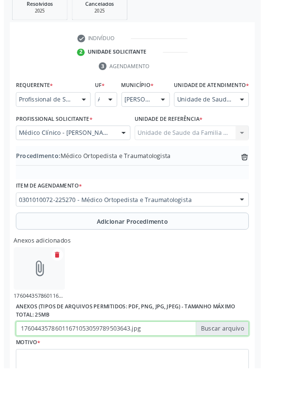
scroll to position [244, 0]
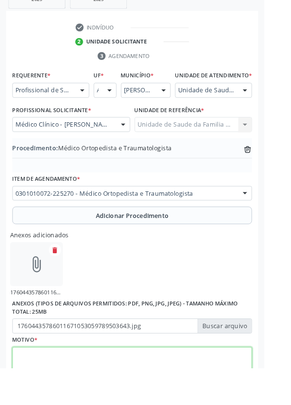
click at [62, 402] on textarea at bounding box center [146, 400] width 264 height 37
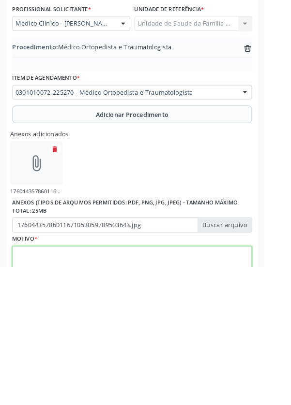
scroll to position [287, 0]
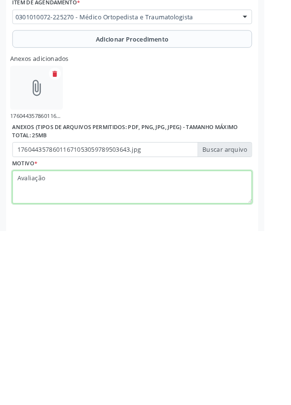
type textarea "Avaliação"
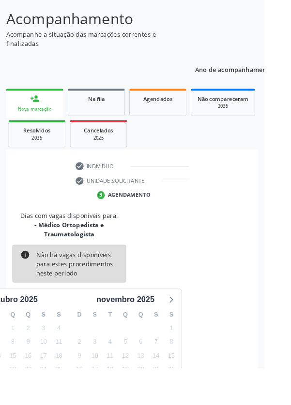
scroll to position [90, 0]
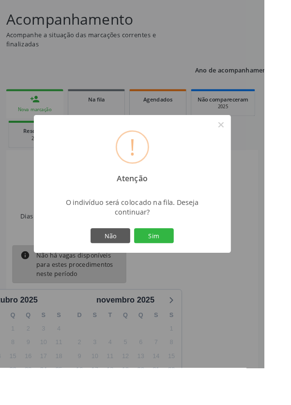
click at [184, 268] on button "Sim" at bounding box center [169, 259] width 44 height 16
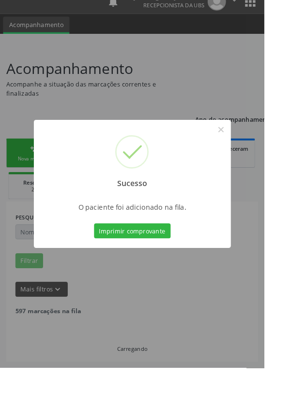
scroll to position [0, 0]
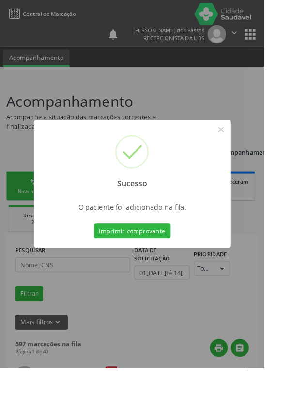
click at [152, 263] on button "Imprimir comprovante" at bounding box center [145, 254] width 84 height 16
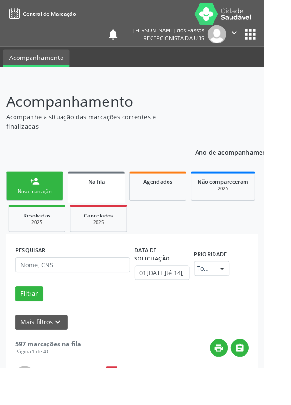
click at [35, 209] on div "Nova marcação" at bounding box center [38, 210] width 48 height 7
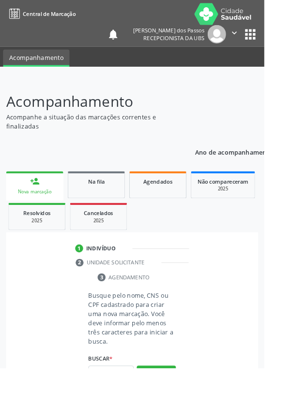
click at [30, 206] on link "person_add Nova marcação" at bounding box center [38, 205] width 63 height 32
click at [122, 405] on input "text" at bounding box center [122, 411] width 50 height 16
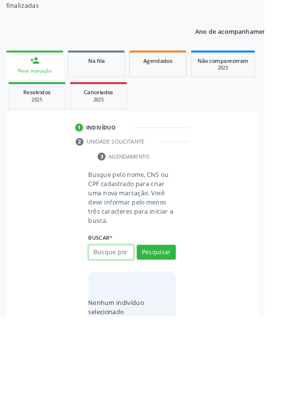
scroll to position [76, 0]
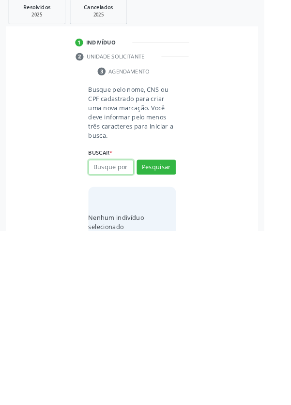
click at [113, 332] on input "text" at bounding box center [122, 335] width 50 height 16
type input "01304905470"
click at [171, 334] on button "Pesquisar" at bounding box center [171, 335] width 43 height 16
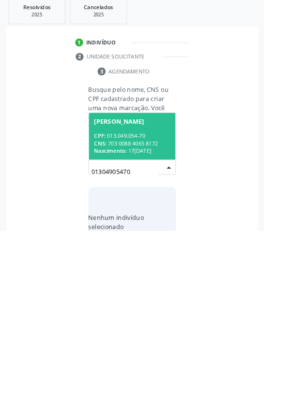
scroll to position [76, 0]
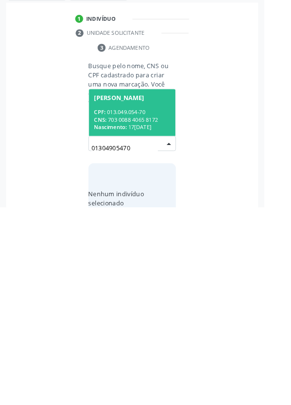
click at [133, 302] on div "CPF: 013.049.054-70" at bounding box center [145, 300] width 84 height 8
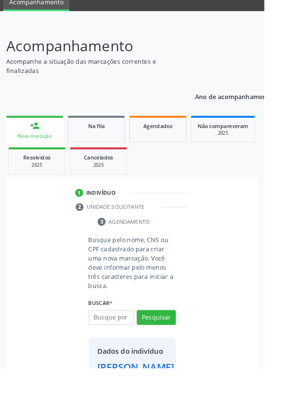
scroll to position [56, 0]
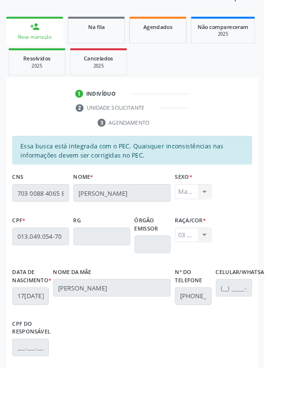
scroll to position [230, 0]
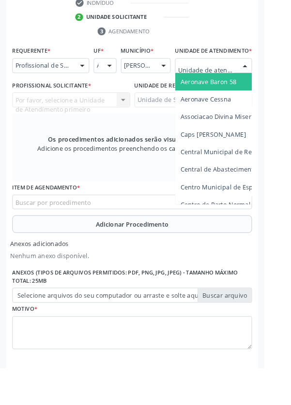
scroll to position [276, 0]
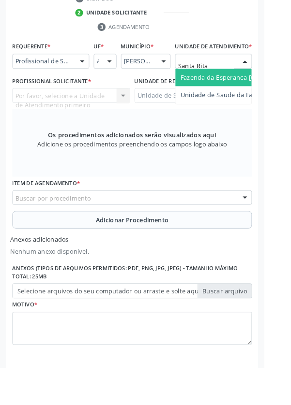
type input "Santa Rita"
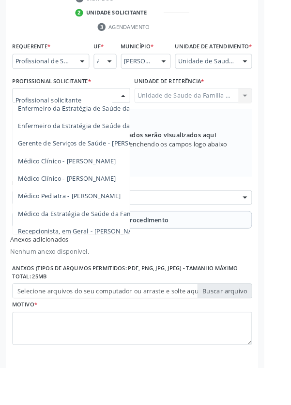
scroll to position [88, 0]
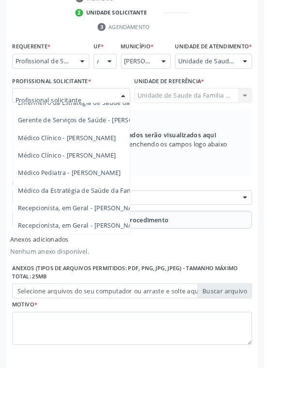
click at [75, 214] on span "Médico da Estratégia de Saúde da Família - [PERSON_NAME]" at bounding box center [118, 209] width 196 height 9
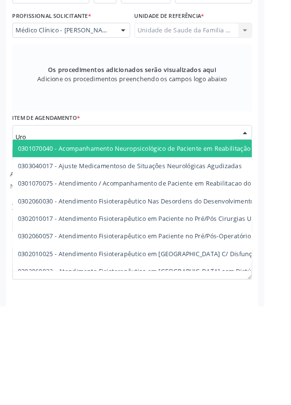
scroll to position [280, 0]
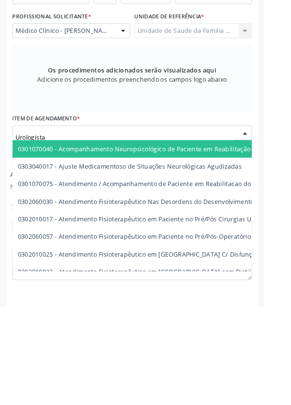
type input "Urologista"
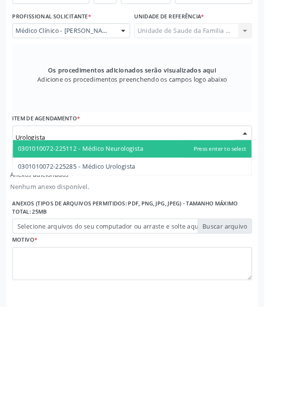
click at [141, 255] on span "0301010072-225285 - Médico Urologista" at bounding box center [84, 250] width 129 height 9
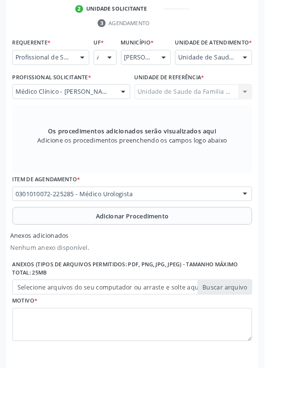
click at [56, 248] on button "Adicionar Procedimento" at bounding box center [146, 237] width 264 height 19
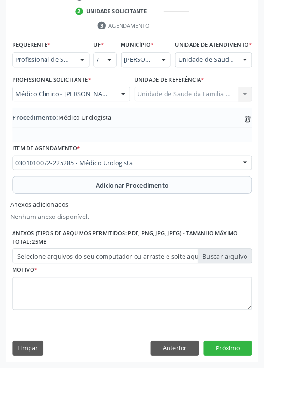
scroll to position [244, 0]
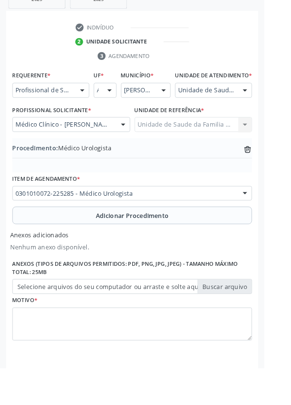
click at [38, 324] on label "Selecione arquivos do seu computador ou arraste e solte aqui" at bounding box center [146, 316] width 264 height 16
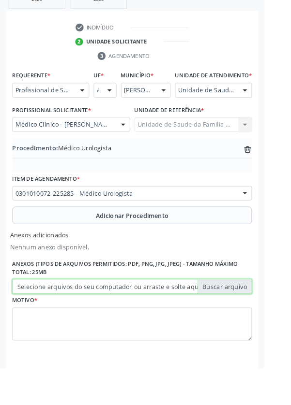
click at [38, 324] on input "Selecione arquivos do seu computador ou arraste e solte aqui" at bounding box center [146, 316] width 264 height 16
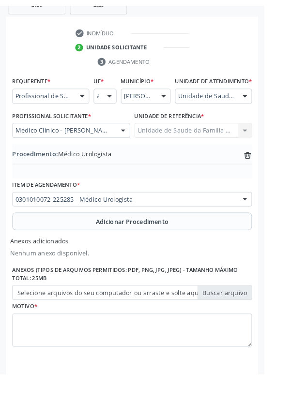
scroll to position [231, 0]
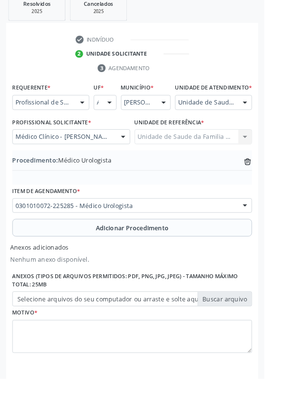
type input "C:\fakepath\17604444276515444136030564351738.jpg"
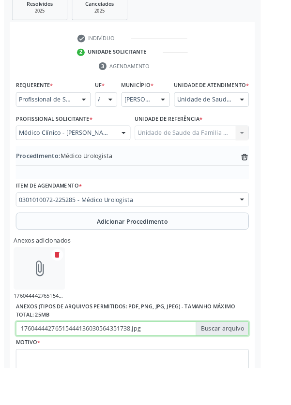
scroll to position [244, 0]
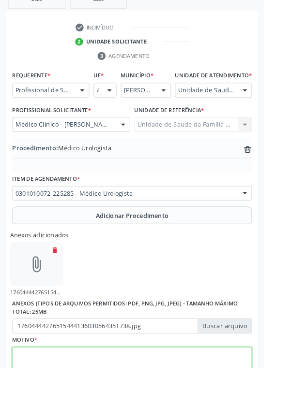
click at [56, 405] on textarea at bounding box center [146, 400] width 264 height 37
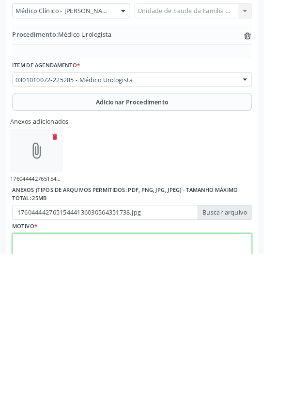
scroll to position [287, 0]
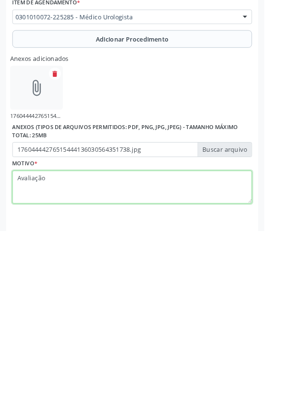
type textarea "Avaliação"
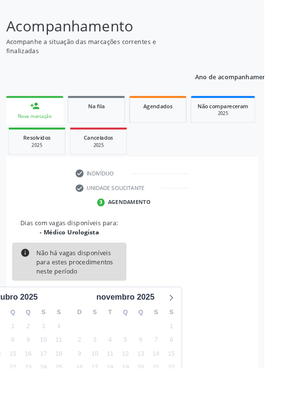
scroll to position [80, 0]
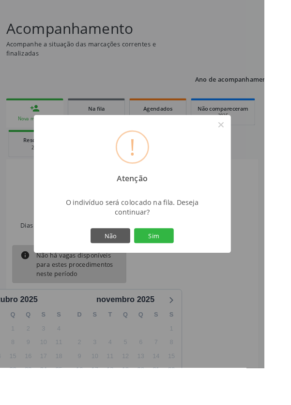
click at [191, 268] on button "Sim" at bounding box center [169, 259] width 44 height 16
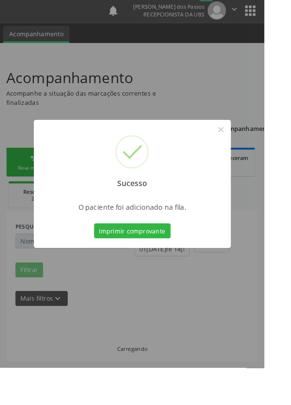
scroll to position [0, 0]
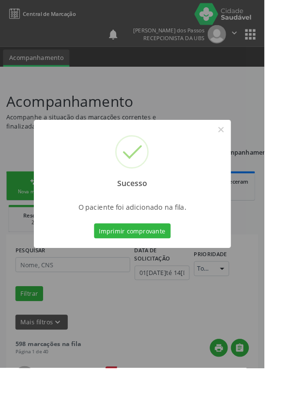
click at [147, 263] on button "Imprimir comprovante" at bounding box center [145, 254] width 84 height 16
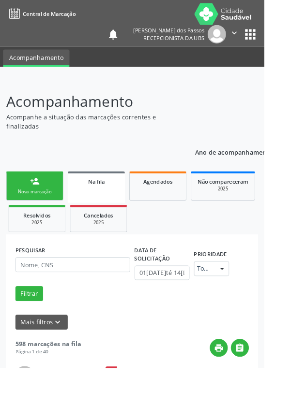
click at [38, 203] on div "person_add" at bounding box center [38, 199] width 11 height 11
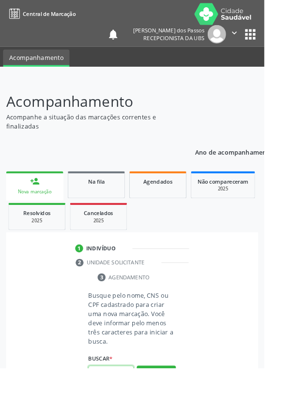
click at [122, 405] on input "text" at bounding box center [122, 411] width 50 height 16
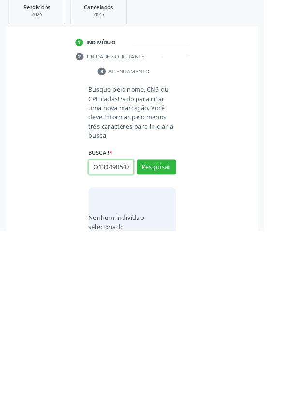
scroll to position [0, 3]
type input "O1304905470"
click at [173, 333] on button "Pesquisar" at bounding box center [171, 335] width 43 height 16
type input "O1304905470"
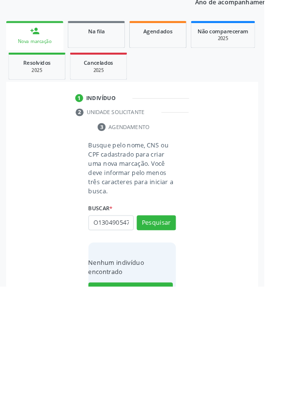
scroll to position [76, 0]
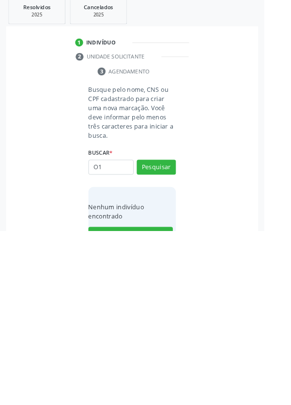
type input "O"
type input "703008840658172"
click at [174, 334] on button "Pesquisar" at bounding box center [171, 335] width 43 height 16
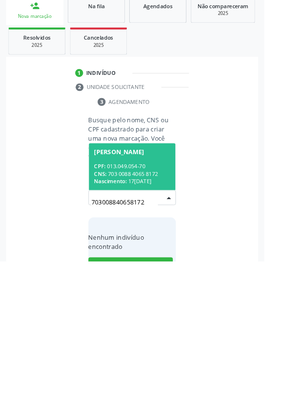
scroll to position [76, 0]
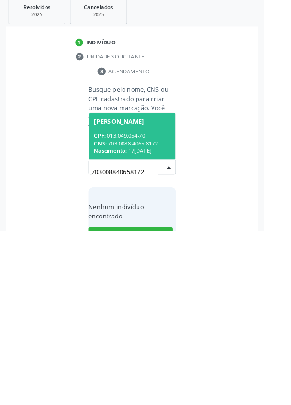
click at [142, 306] on div "CNS: 703 0088 4065 8172" at bounding box center [145, 309] width 84 height 8
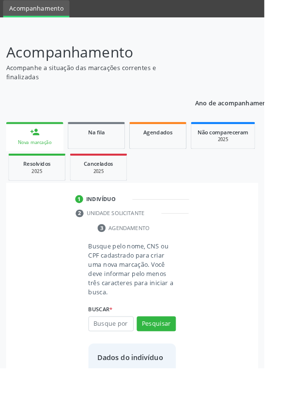
scroll to position [56, 0]
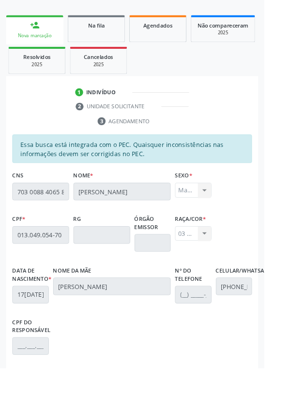
scroll to position [230, 0]
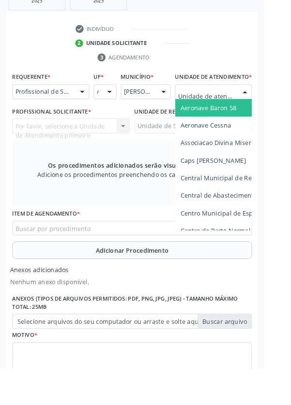
scroll to position [276, 0]
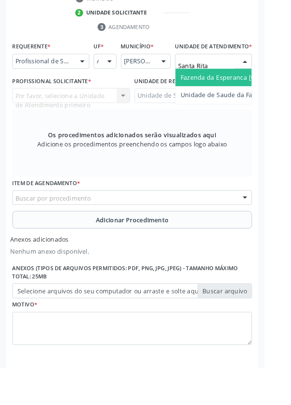
type input "Santa Rita"
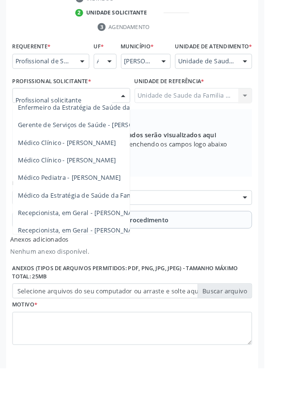
scroll to position [88, 0]
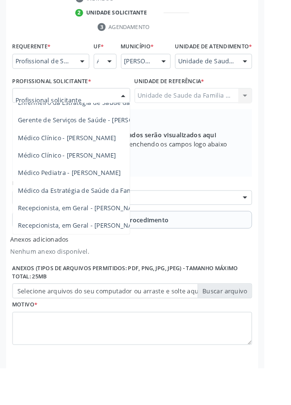
click at [97, 214] on span "Médico da Estratégia de Saúde da Família - [PERSON_NAME]" at bounding box center [118, 209] width 196 height 9
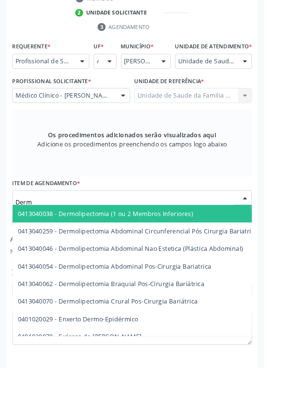
type input "Derma"
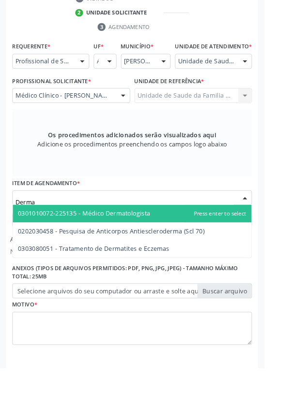
click at [158, 240] on span "0301010072-225135 - Médico Dermatologista" at bounding box center [93, 235] width 146 height 9
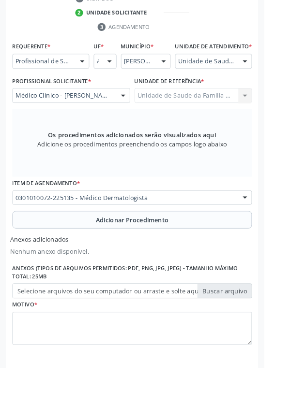
click at [68, 249] on button "Adicionar Procedimento" at bounding box center [146, 242] width 264 height 19
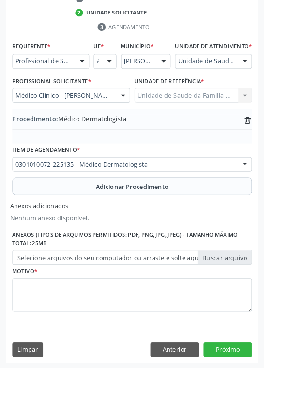
scroll to position [244, 0]
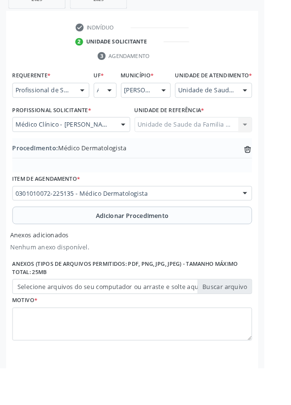
click at [67, 324] on label "Selecione arquivos do seu computador ou arraste e solte aqui" at bounding box center [146, 316] width 264 height 16
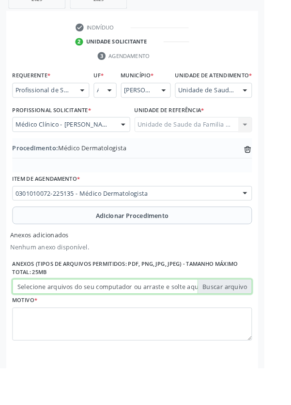
click at [67, 324] on input "Selecione arquivos do seu computador ou arraste e solte aqui" at bounding box center [146, 316] width 264 height 16
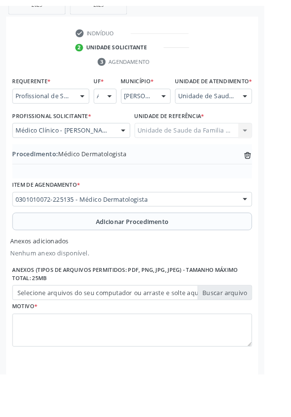
scroll to position [231, 0]
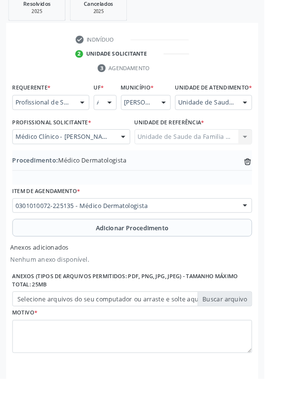
type input "C:\fakepath\17604446389183644551342411005750.jpg"
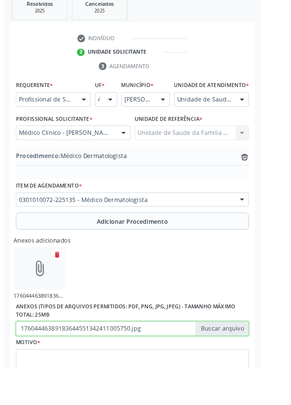
scroll to position [244, 0]
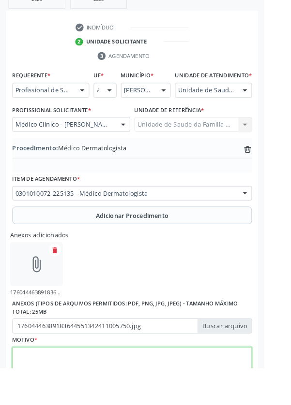
click at [40, 405] on textarea at bounding box center [146, 400] width 264 height 37
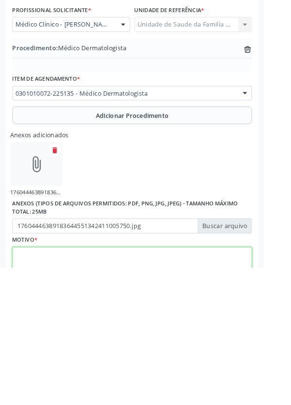
scroll to position [287, 0]
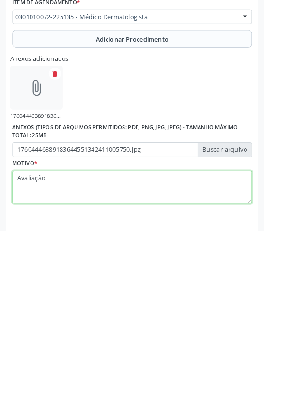
type textarea "Avaliação"
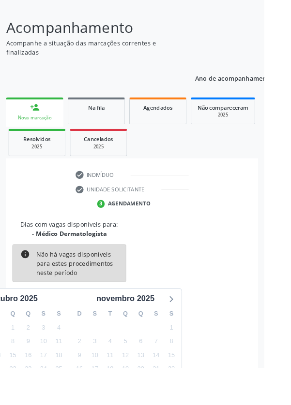
scroll to position [80, 0]
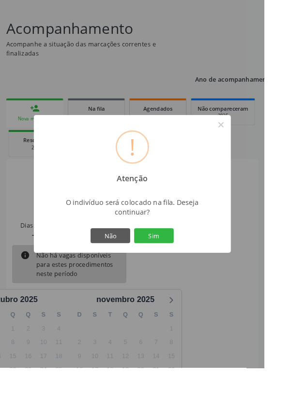
click at [184, 268] on button "Sim" at bounding box center [169, 259] width 44 height 16
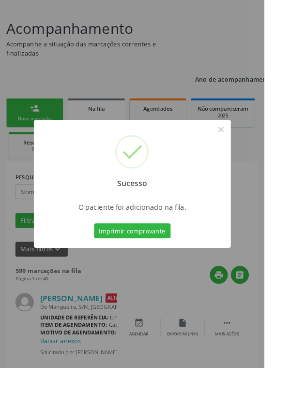
scroll to position [0, 0]
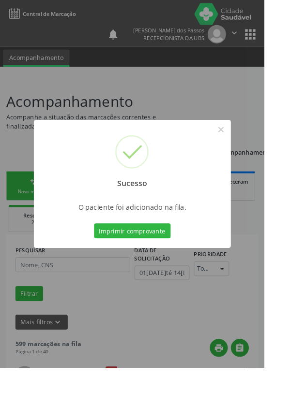
click at [147, 263] on button "Imprimir comprovante" at bounding box center [145, 254] width 84 height 16
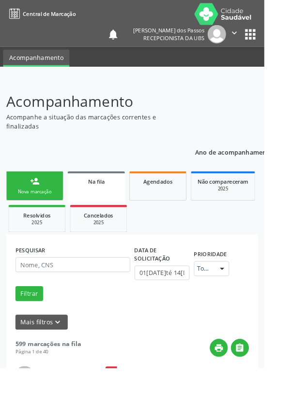
click at [23, 211] on div "Nova marcação" at bounding box center [38, 210] width 48 height 7
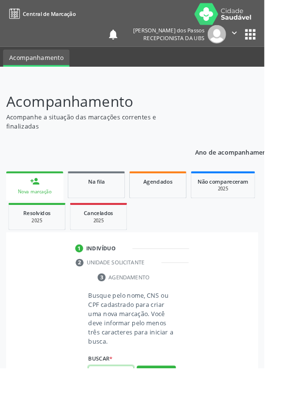
click at [131, 405] on input "text" at bounding box center [122, 411] width 50 height 16
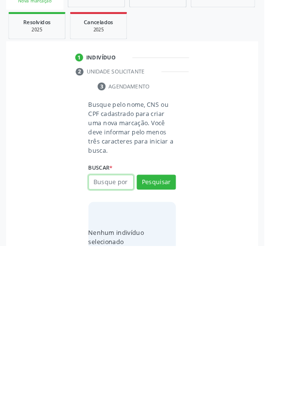
scroll to position [76, 0]
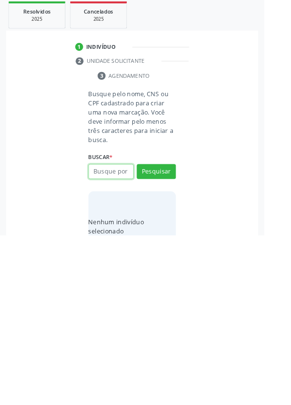
click at [103, 335] on input "text" at bounding box center [122, 335] width 50 height 16
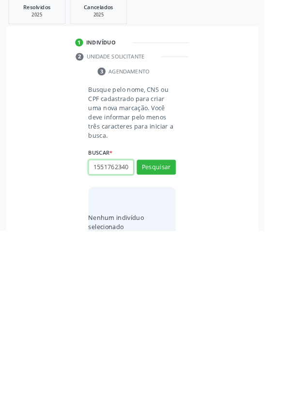
scroll to position [0, 2]
type input "15517623409"
click at [171, 334] on button "Pesquisar" at bounding box center [171, 335] width 43 height 16
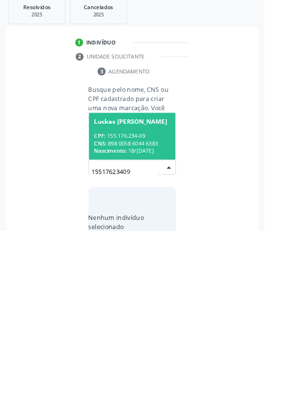
click at [135, 313] on span "Nascimento:" at bounding box center [121, 317] width 36 height 8
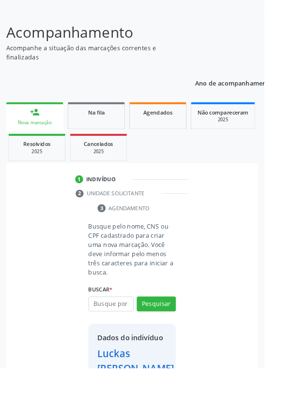
scroll to position [72, 0]
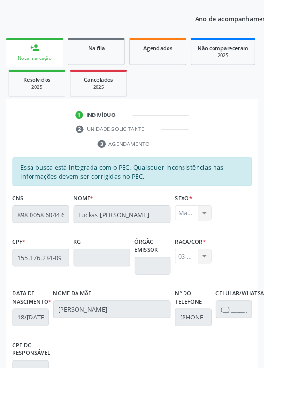
scroll to position [230, 0]
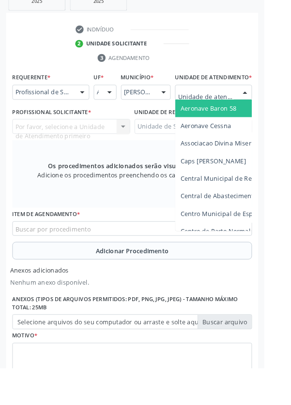
scroll to position [276, 0]
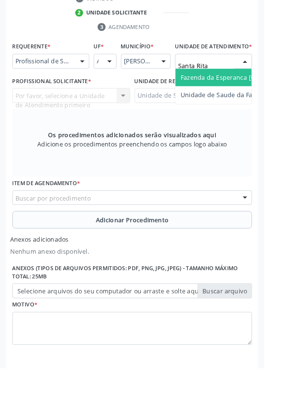
type input "Santa Rita"
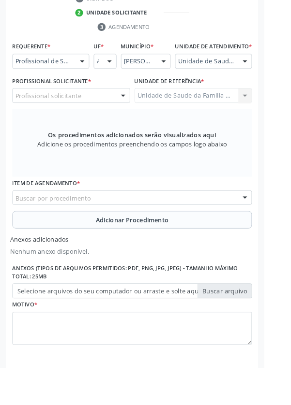
click at [76, 114] on div "Profissional solicitante" at bounding box center [79, 105] width 130 height 16
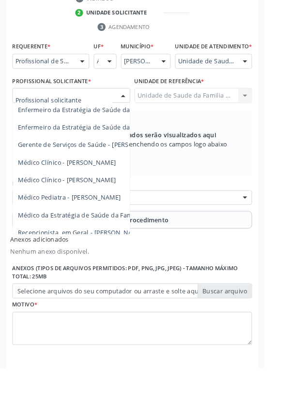
scroll to position [88, 0]
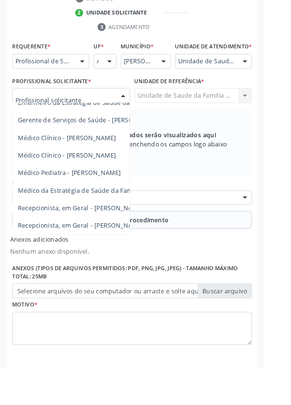
click at [109, 214] on span "Médico da Estratégia de Saúde da Família - [PERSON_NAME]" at bounding box center [118, 209] width 196 height 9
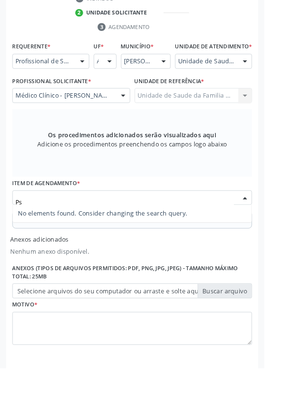
type input "P"
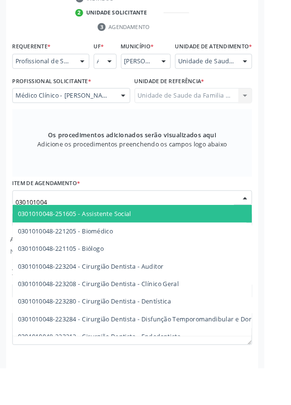
type input "0301010048"
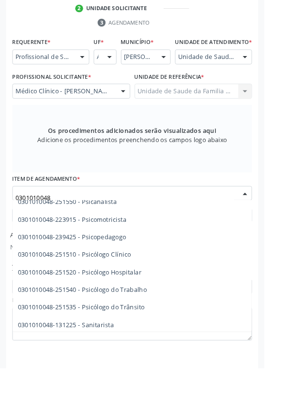
scroll to position [1531, 0]
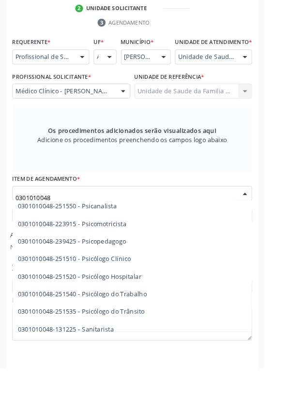
click at [155, 295] on span "0301010048-251510 - Psicólogo Clínico" at bounding box center [179, 285] width 331 height 19
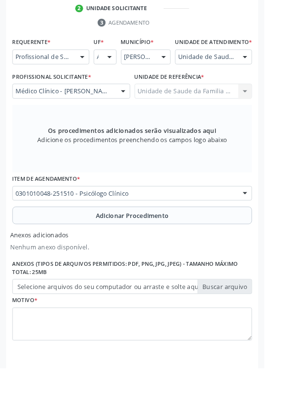
click at [53, 245] on button "Adicionar Procedimento" at bounding box center [146, 237] width 264 height 19
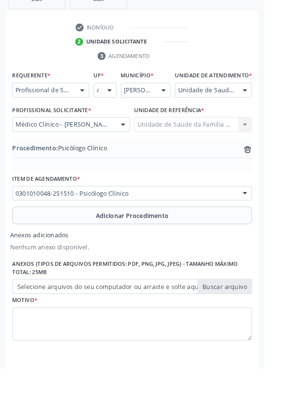
click at [39, 324] on label "Selecione arquivos do seu computador ou arraste e solte aqui" at bounding box center [146, 316] width 264 height 16
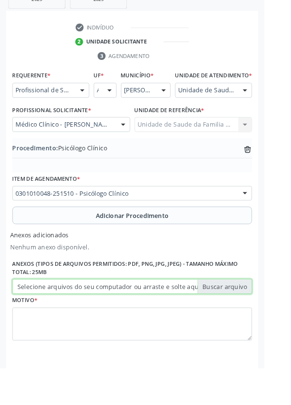
click at [39, 324] on input "Selecione arquivos do seu computador ou arraste e solte aqui" at bounding box center [146, 316] width 264 height 16
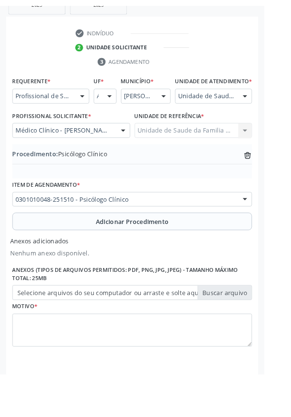
scroll to position [231, 0]
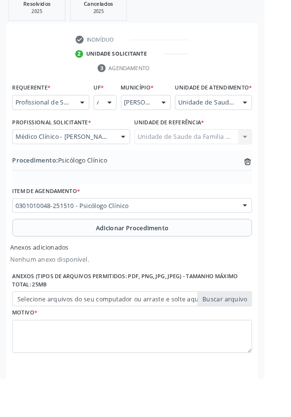
type input "C:\fakepath\176044585023922778773957739930.jpg"
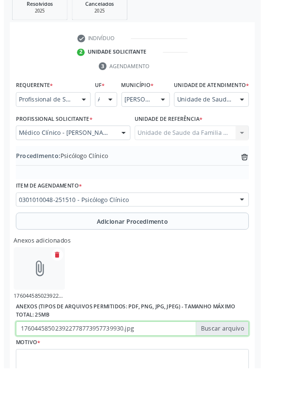
scroll to position [244, 0]
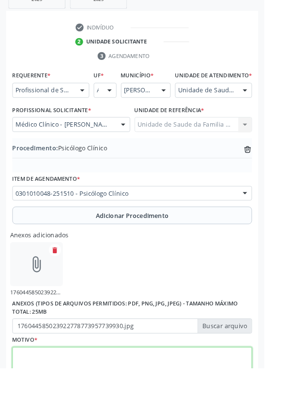
click at [86, 405] on textarea at bounding box center [146, 400] width 264 height 37
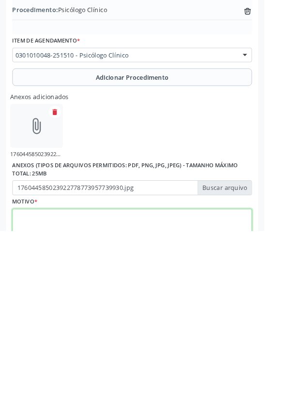
scroll to position [287, 0]
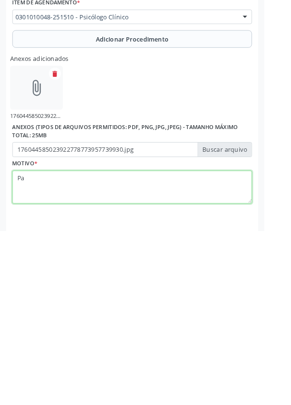
type textarea "P"
type textarea "Obs para psicóloga infantil"
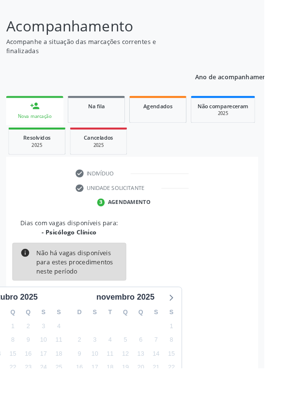
scroll to position [80, 0]
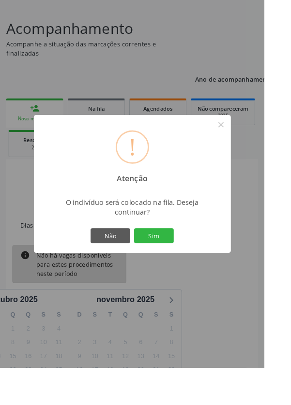
click at [182, 268] on button "Sim" at bounding box center [169, 259] width 44 height 16
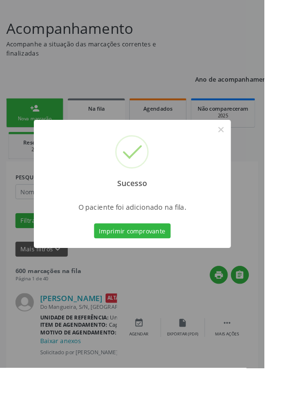
scroll to position [0, 0]
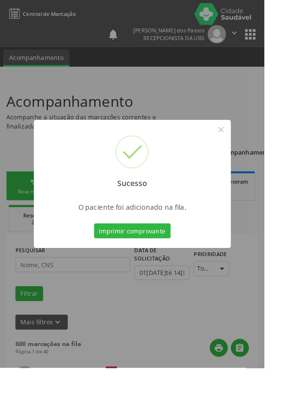
click at [163, 263] on button "Imprimir comprovante" at bounding box center [145, 254] width 84 height 16
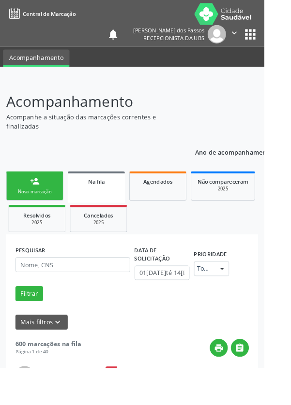
click at [34, 212] on div "Nova marcação" at bounding box center [38, 210] width 48 height 7
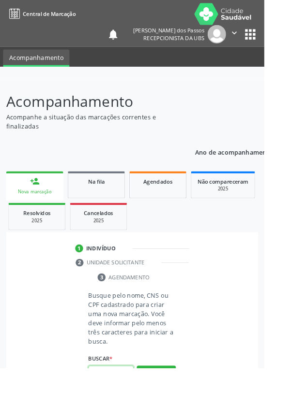
click at [122, 405] on input "text" at bounding box center [122, 411] width 50 height 16
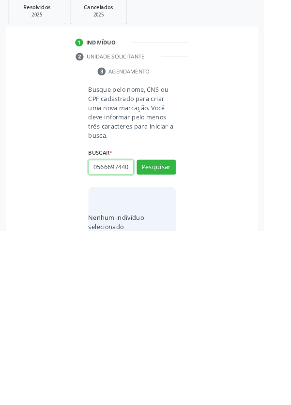
scroll to position [0, 2]
type input "05666974408"
click at [174, 332] on button "Pesquisar" at bounding box center [171, 335] width 43 height 16
type input "05666974408"
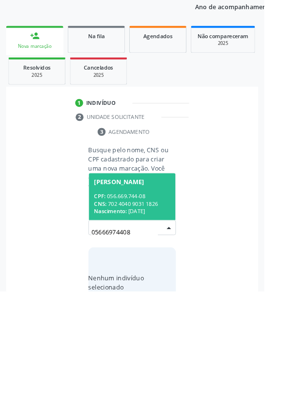
scroll to position [76, 0]
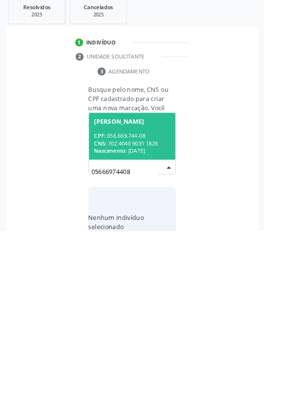
click at [139, 299] on div "CPF: 056.669.744-08" at bounding box center [145, 300] width 84 height 8
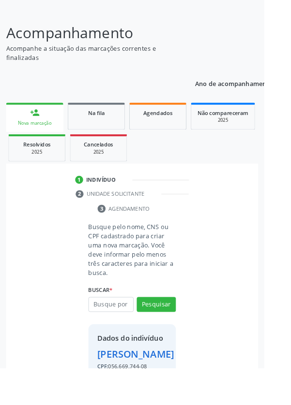
scroll to position [72, 0]
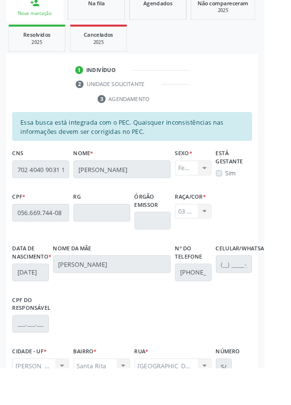
scroll to position [230, 0]
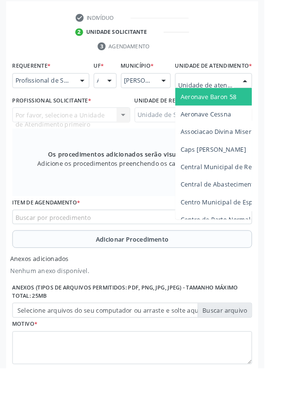
scroll to position [276, 0]
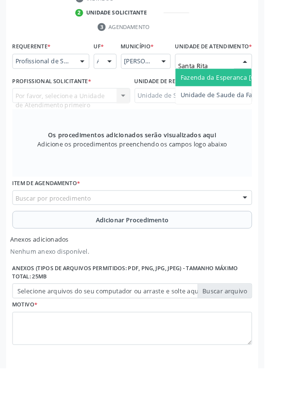
type input "Santa Rita"
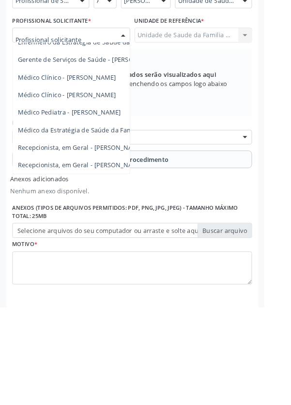
click at [85, 214] on span "Médico da Estratégia de Saúde da Família - [PERSON_NAME]" at bounding box center [118, 209] width 196 height 9
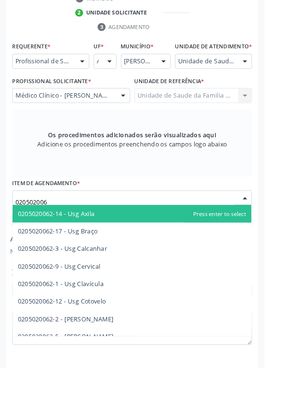
type input "0205020062"
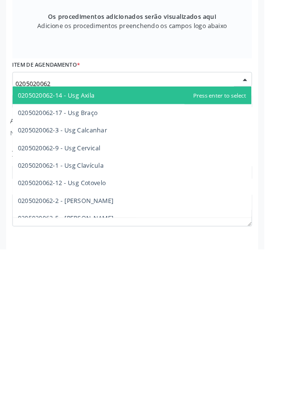
click at [109, 337] on span "0205020062-12 - Usg Cotovelo" at bounding box center [68, 331] width 97 height 9
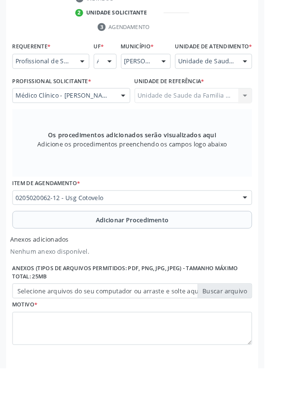
click at [78, 249] on button "Adicionar Procedimento" at bounding box center [146, 242] width 264 height 19
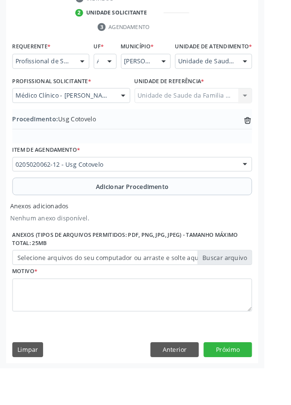
scroll to position [244, 0]
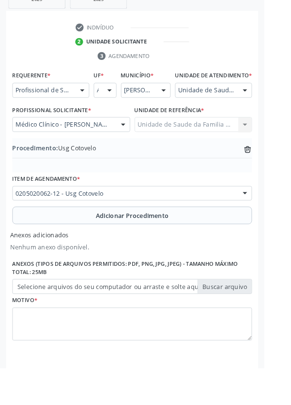
click at [50, 324] on label "Selecione arquivos do seu computador ou arraste e solte aqui" at bounding box center [146, 316] width 264 height 16
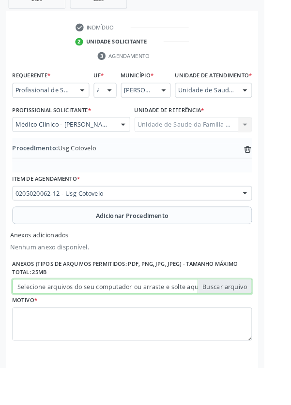
click at [50, 324] on input "Selecione arquivos do seu computador ou arraste e solte aqui" at bounding box center [146, 316] width 264 height 16
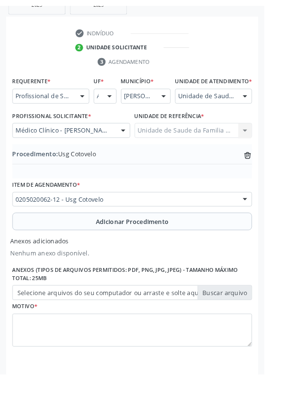
scroll to position [231, 0]
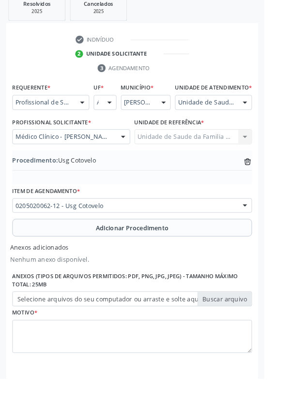
type input "C:\fakepath\17604472002145223270191342863762.jpg"
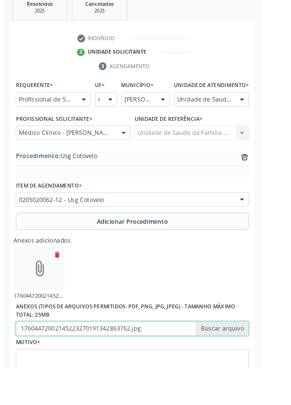
scroll to position [244, 0]
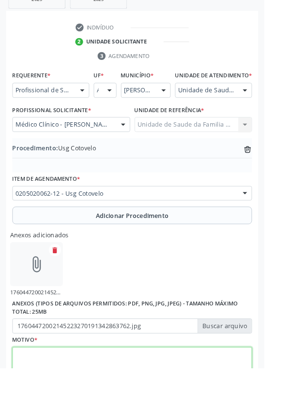
click at [75, 401] on textarea at bounding box center [146, 400] width 264 height 37
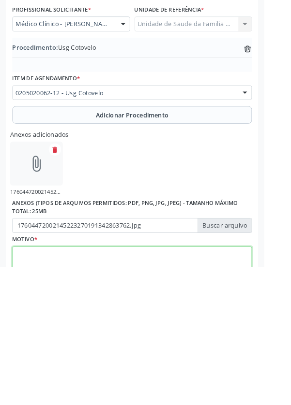
scroll to position [287, 0]
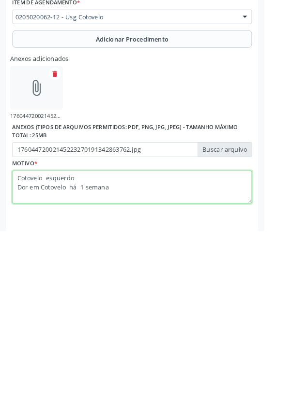
type textarea "Cotovelo esquerdo Dor em Cotovelo há 1 semana"
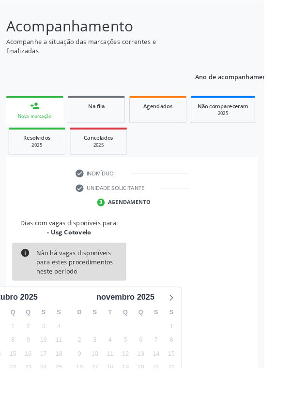
scroll to position [80, 0]
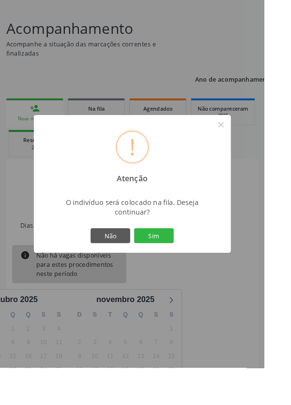
click at [184, 268] on button "Sim" at bounding box center [169, 259] width 44 height 16
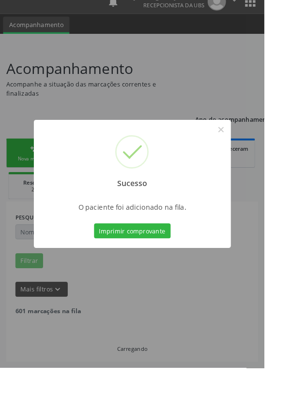
click at [146, 263] on button "Imprimir comprovante" at bounding box center [145, 254] width 84 height 16
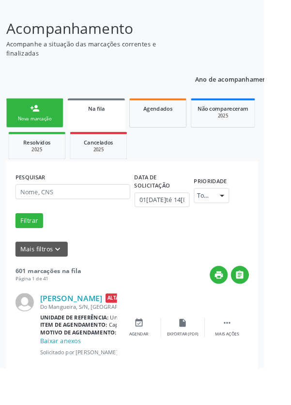
scroll to position [0, 0]
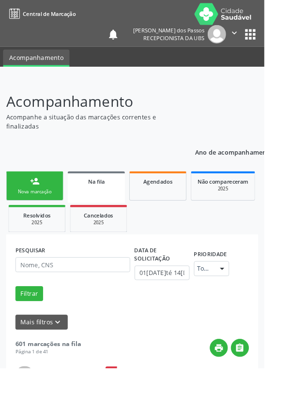
click at [32, 206] on link "person_add Nova marcação" at bounding box center [38, 205] width 63 height 32
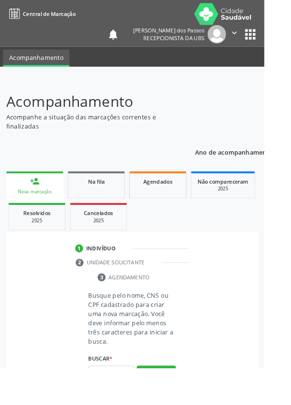
scroll to position [25, 0]
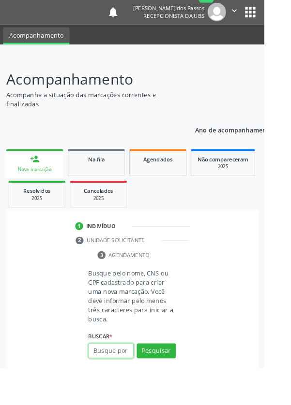
click at [119, 386] on input "text" at bounding box center [122, 386] width 50 height 16
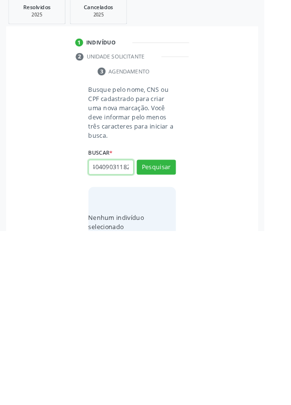
scroll to position [0, 17]
type input "702404090311826"
click at [172, 333] on button "Pesquisar" at bounding box center [171, 335] width 43 height 16
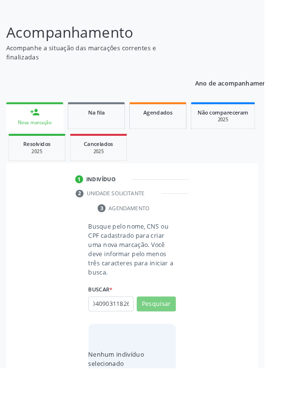
scroll to position [0, 0]
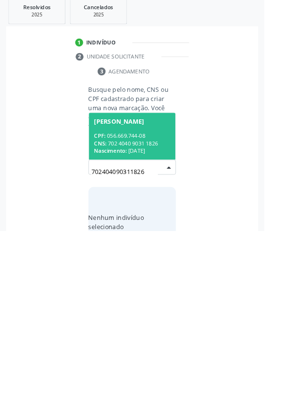
click at [129, 305] on div "CNS: 702 4040 9031 1826" at bounding box center [145, 309] width 84 height 8
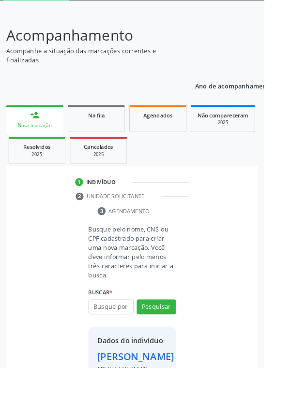
scroll to position [72, 0]
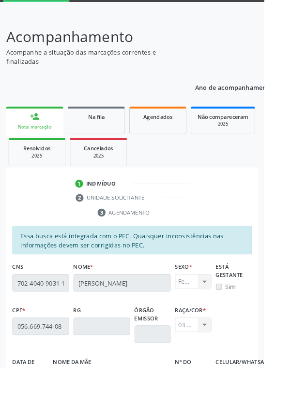
scroll to position [230, 0]
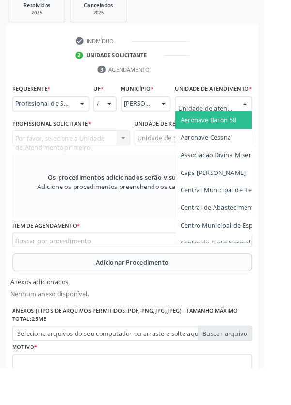
scroll to position [276, 0]
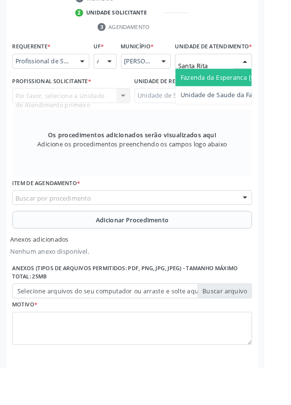
type input "Santa Rita"
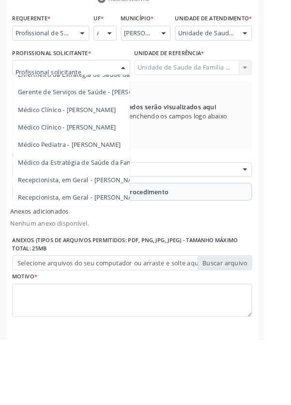
click at [112, 214] on span "Médico da Estratégia de Saúde da Família - [PERSON_NAME]" at bounding box center [118, 209] width 196 height 9
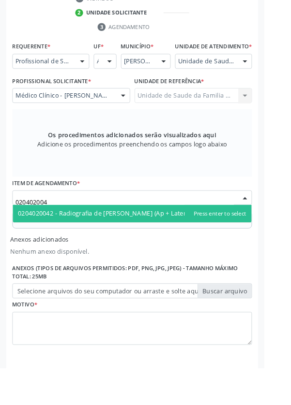
type input "0204020042"
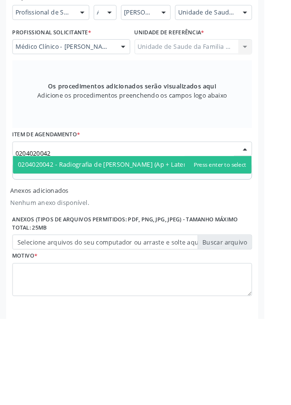
click at [131, 240] on span "0204020042 - Radiografia de [PERSON_NAME] (Ap + Lateral + to / Flexao)" at bounding box center [136, 235] width 233 height 9
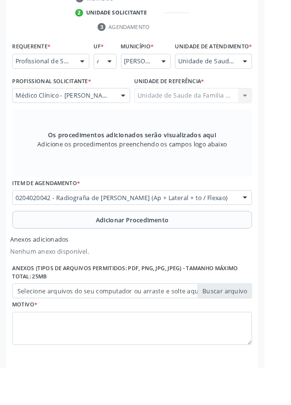
click at [59, 251] on button "Adicionar Procedimento" at bounding box center [146, 242] width 264 height 19
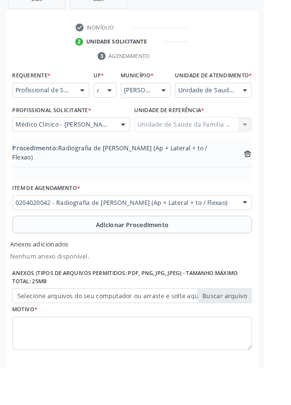
click at [44, 321] on label "Selecione arquivos do seu computador ou arraste e solte aqui" at bounding box center [146, 326] width 264 height 16
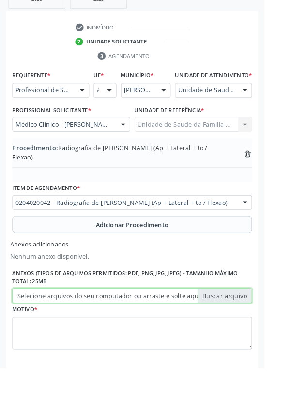
click at [44, 321] on input "Selecione arquivos do seu computador ou arraste e solte aqui" at bounding box center [146, 326] width 264 height 16
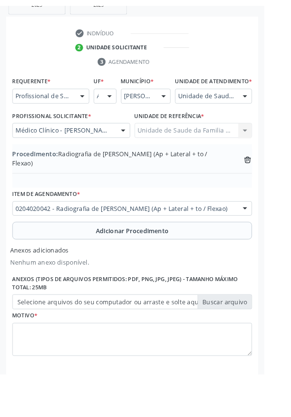
scroll to position [231, 0]
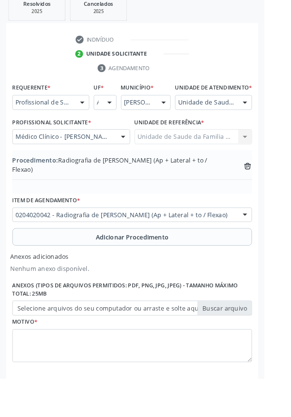
type input "C:\fakepath\17604475693287475935290071210647.jpg"
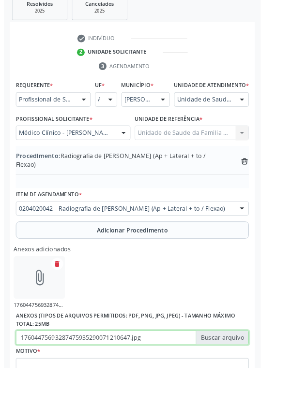
scroll to position [244, 0]
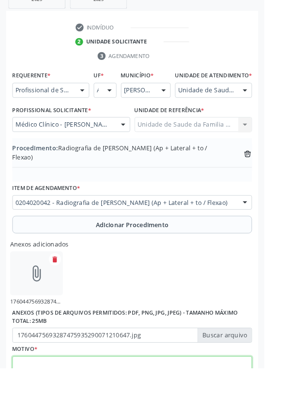
click at [71, 402] on textarea at bounding box center [146, 411] width 264 height 37
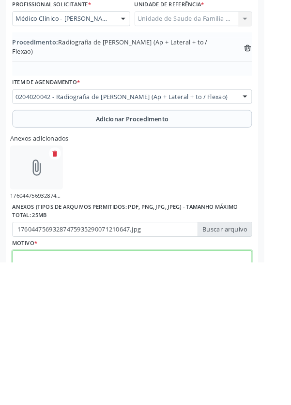
scroll to position [287, 0]
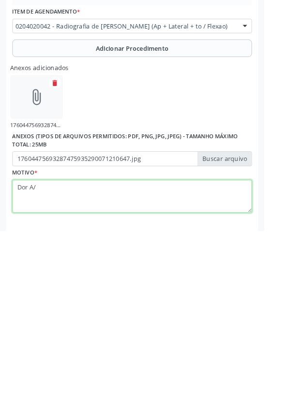
type textarea "Dor A/E"
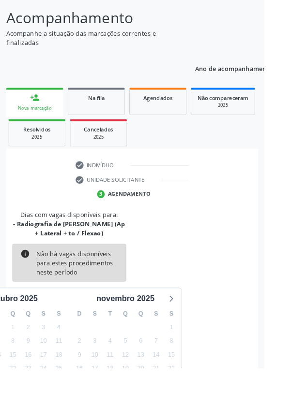
scroll to position [90, 0]
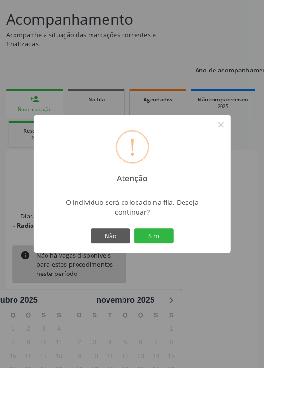
click at [187, 268] on button "Sim" at bounding box center [169, 259] width 44 height 16
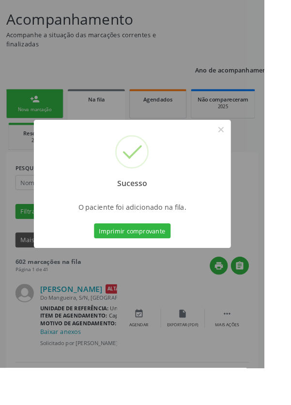
scroll to position [0, 0]
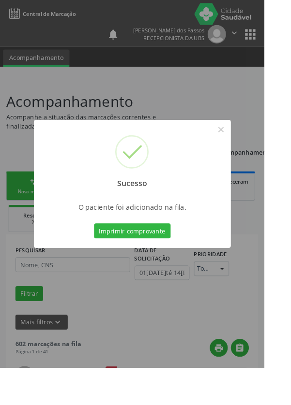
click at [144, 263] on button "Imprimir comprovante" at bounding box center [145, 254] width 84 height 16
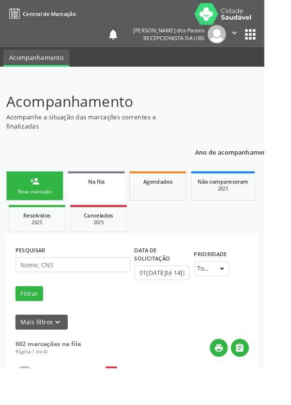
click at [33, 201] on div "person_add" at bounding box center [38, 199] width 11 height 11
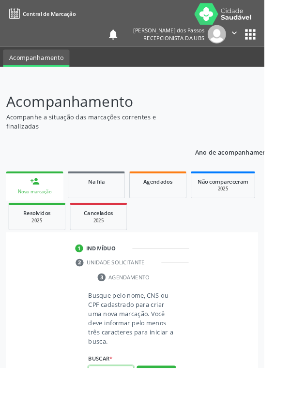
click at [122, 405] on input "text" at bounding box center [122, 411] width 50 height 16
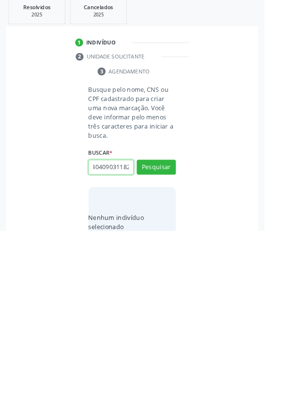
scroll to position [0, 17]
type input "702404090311826"
click at [174, 332] on button "Pesquisar" at bounding box center [171, 335] width 43 height 16
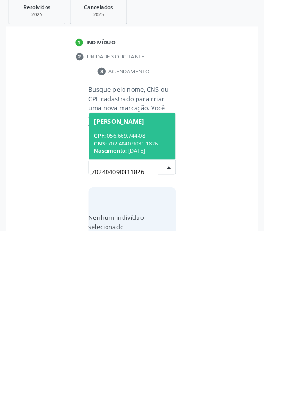
click at [136, 301] on div "CPF: 056.669.744-08" at bounding box center [145, 300] width 84 height 8
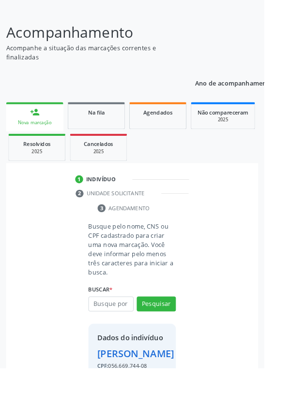
scroll to position [72, 0]
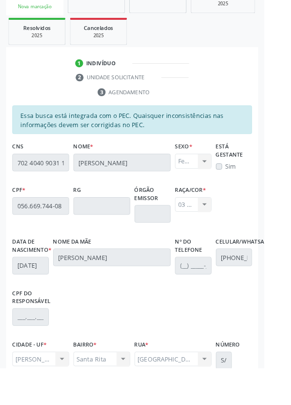
scroll to position [230, 0]
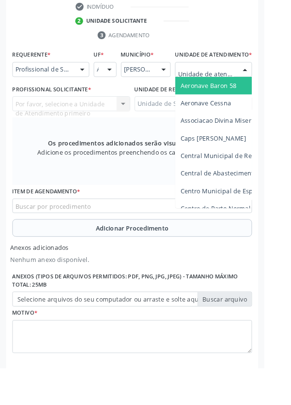
scroll to position [276, 0]
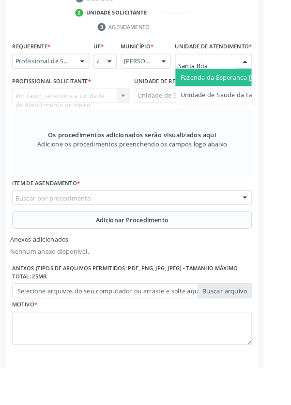
type input "Santa Rita"
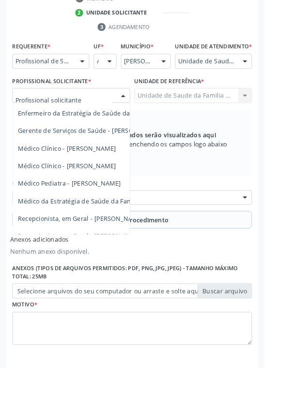
scroll to position [88, 0]
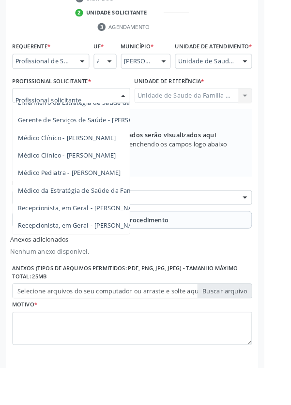
click at [88, 214] on span "Médico da Estratégia de Saúde da Família - [PERSON_NAME]" at bounding box center [118, 209] width 196 height 9
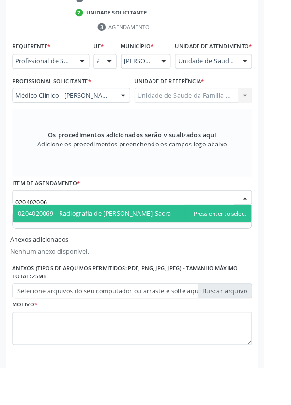
type input "0204020069"
click at [189, 245] on span "0204020069 - Radiografia de [PERSON_NAME]-Sacra" at bounding box center [145, 235] width 263 height 19
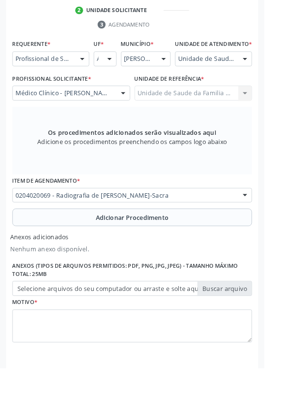
scroll to position [280, 0]
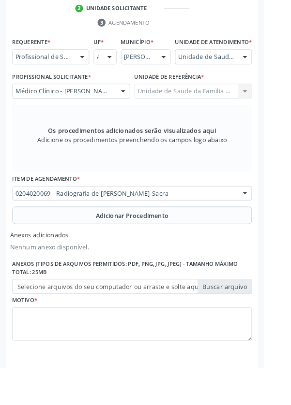
click at [57, 244] on button "Adicionar Procedimento" at bounding box center [146, 237] width 264 height 19
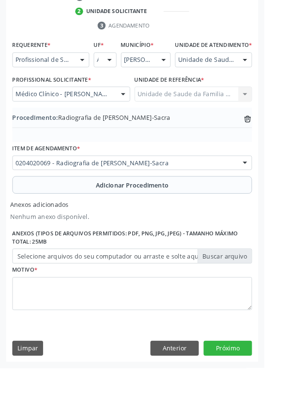
scroll to position [244, 0]
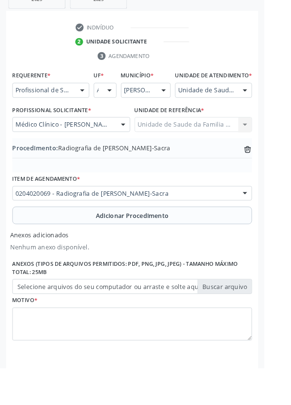
click at [48, 323] on label "Selecione arquivos do seu computador ou arraste e solte aqui" at bounding box center [146, 316] width 264 height 16
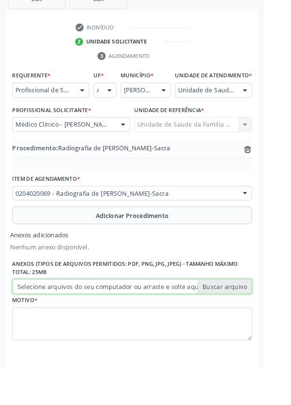
click at [48, 323] on input "Selecione arquivos do seu computador ou arraste e solte aqui" at bounding box center [146, 316] width 264 height 16
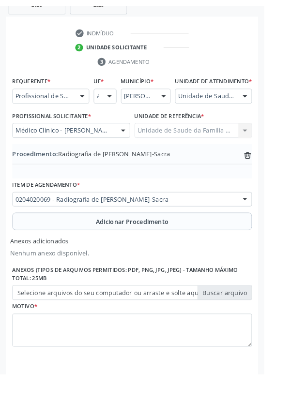
scroll to position [231, 0]
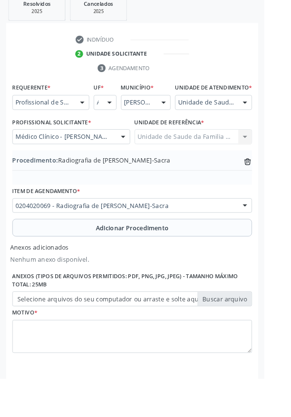
type input "C:\fakepath\17604478543963753107660823714190.jpg"
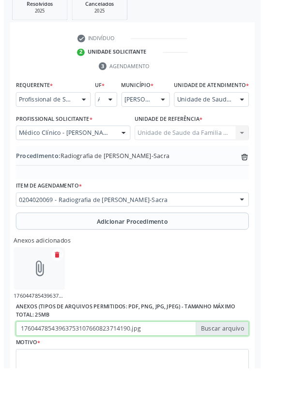
scroll to position [244, 0]
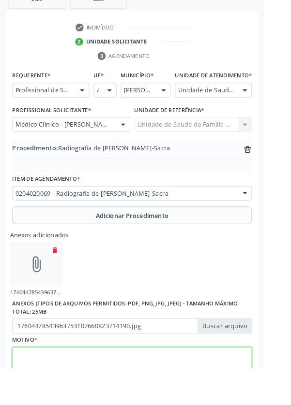
click at [57, 405] on textarea at bounding box center [146, 400] width 264 height 37
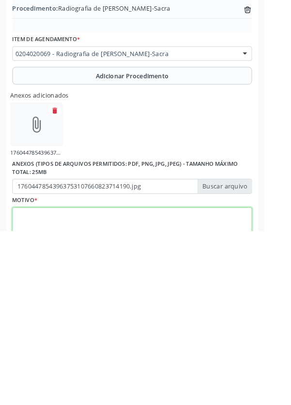
scroll to position [287, 0]
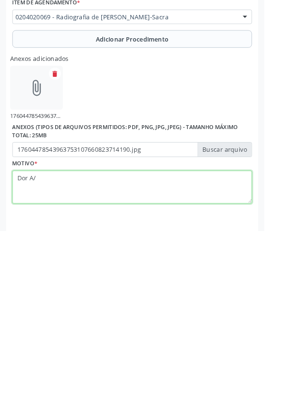
type textarea "Dor A/E"
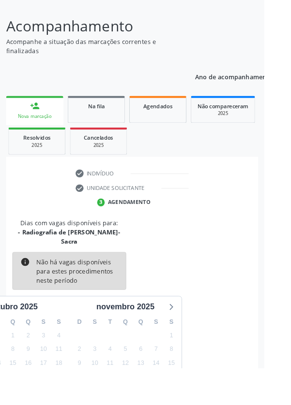
scroll to position [80, 0]
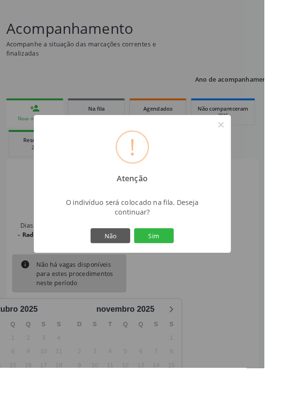
click at [185, 268] on button "Sim" at bounding box center [169, 259] width 44 height 16
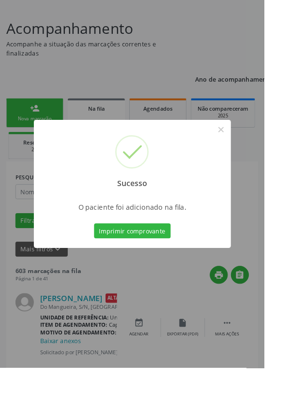
click at [148, 263] on button "Imprimir comprovante" at bounding box center [145, 254] width 84 height 16
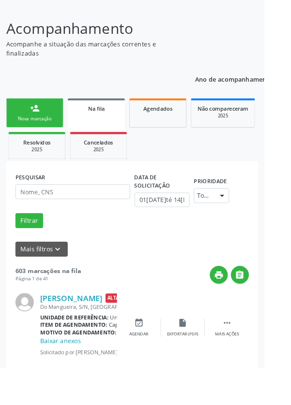
scroll to position [0, 0]
